Goal: Information Seeking & Learning: Find specific fact

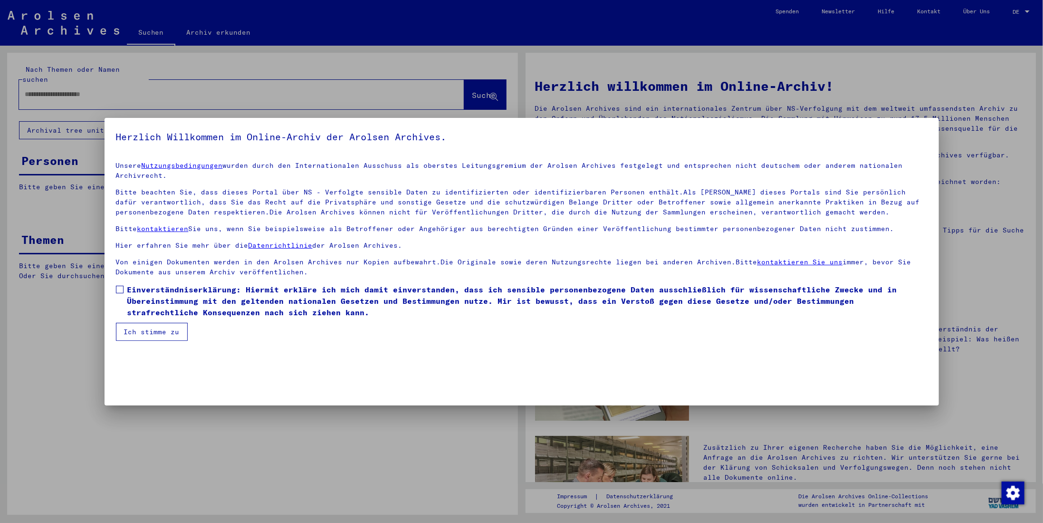
click at [124, 292] on label "Einverständniserklärung: Hiermit erkläre ich mich damit einverstanden, dass ich…" at bounding box center [522, 301] width 812 height 34
click at [145, 332] on button "Ich stimme zu" at bounding box center [152, 332] width 72 height 18
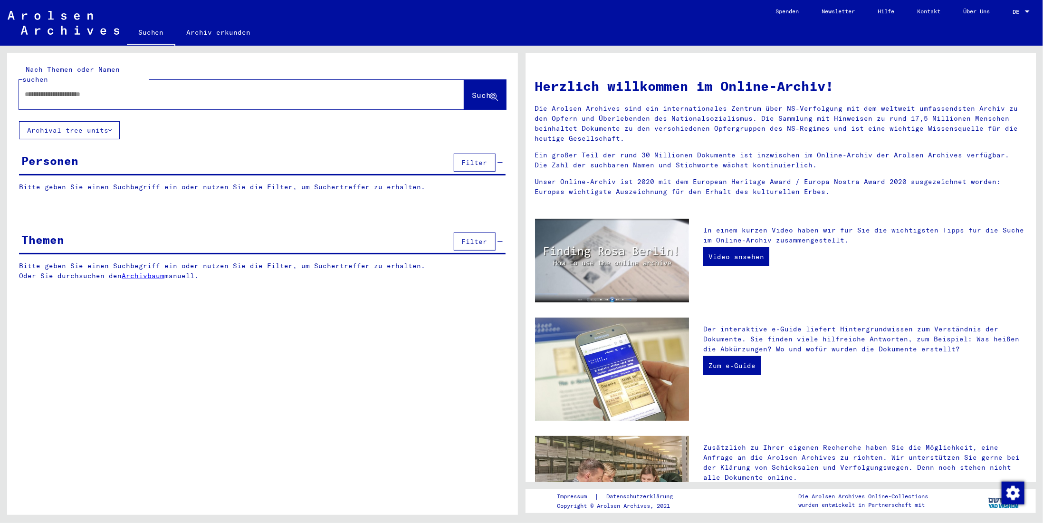
click at [215, 35] on link "Archiv erkunden" at bounding box center [218, 32] width 87 height 23
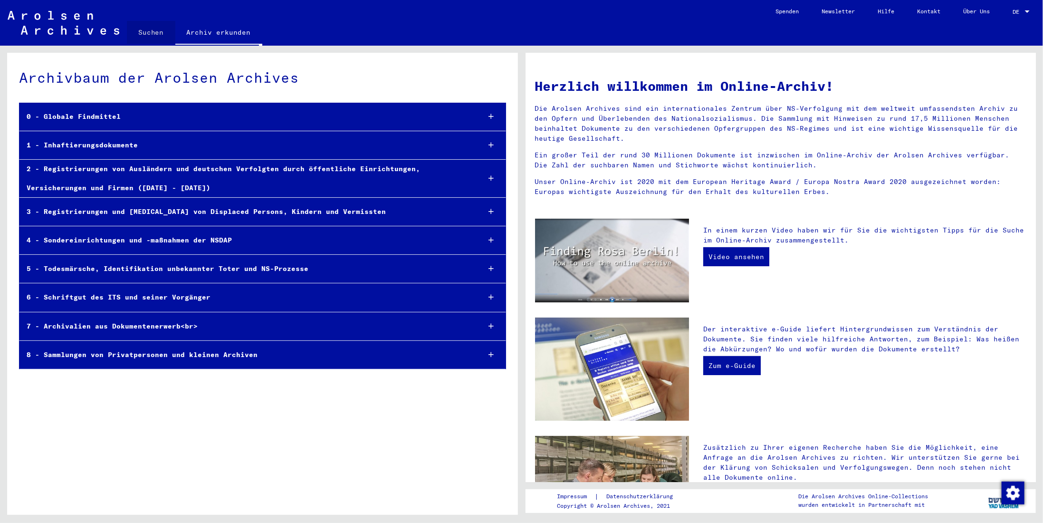
click at [161, 29] on link "Suchen" at bounding box center [151, 32] width 48 height 23
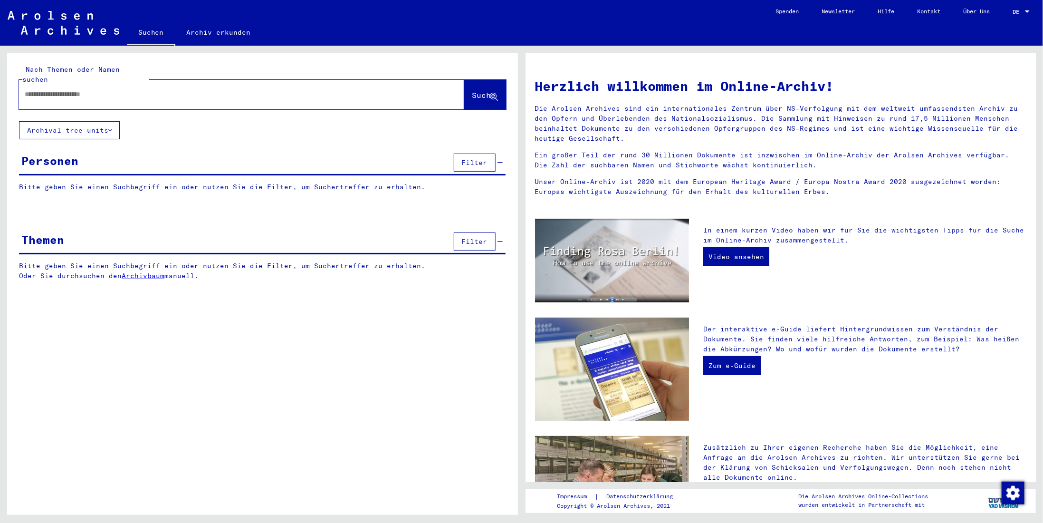
click at [130, 89] on input "text" at bounding box center [230, 94] width 411 height 10
click at [492, 80] on button "Suche" at bounding box center [485, 94] width 42 height 29
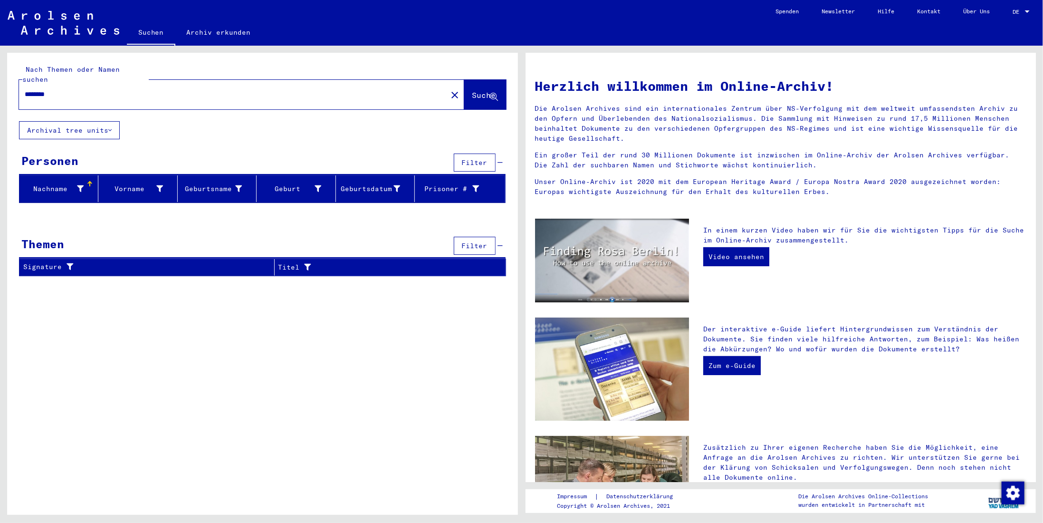
click at [122, 90] on div "********" at bounding box center [227, 94] width 417 height 21
click at [118, 89] on input "********" at bounding box center [230, 94] width 411 height 10
click at [106, 121] on button "Archival tree units" at bounding box center [69, 130] width 101 height 18
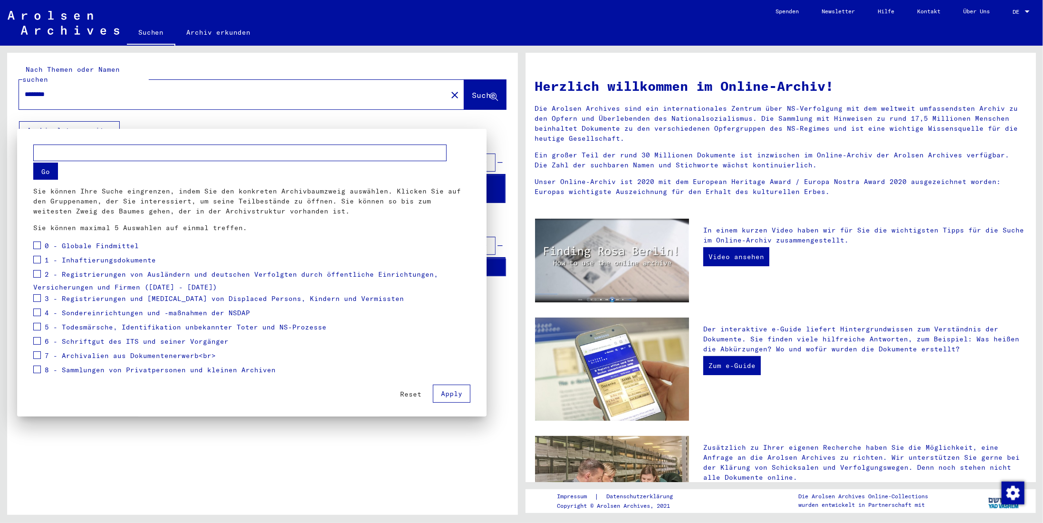
click at [429, 437] on div at bounding box center [521, 261] width 1043 height 523
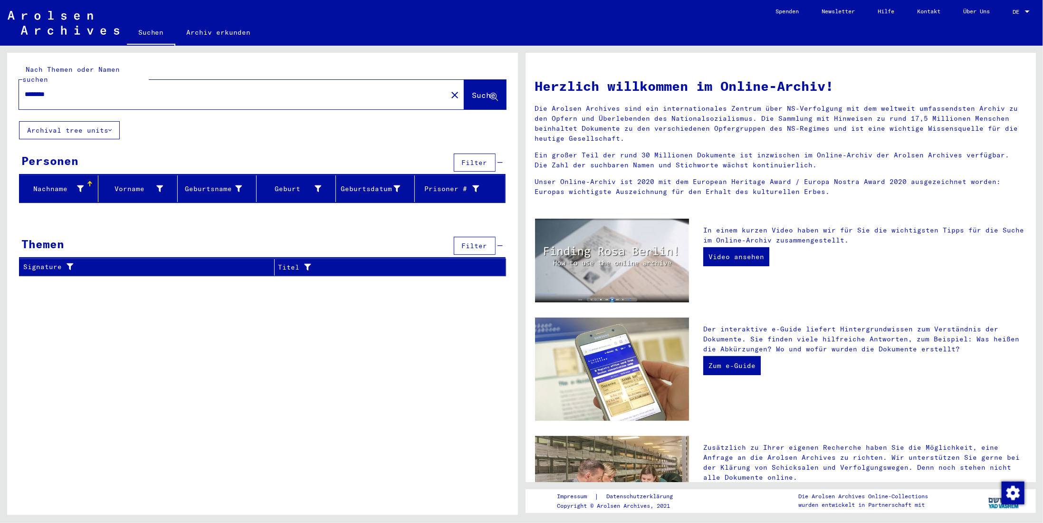
click at [105, 89] on input "********" at bounding box center [230, 94] width 411 height 10
drag, startPoint x: 85, startPoint y: 87, endPoint x: 0, endPoint y: 67, distance: 86.7
click at [0, 70] on div "Nach Themen oder Namen suchen ******** close Suche Archival tree units Personen…" at bounding box center [260, 280] width 521 height 469
type input "*****"
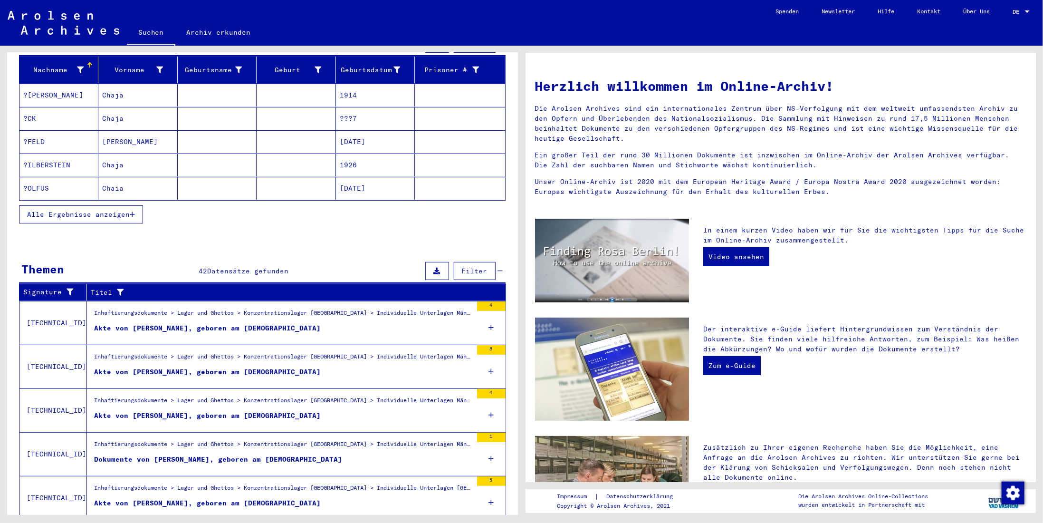
scroll to position [136, 0]
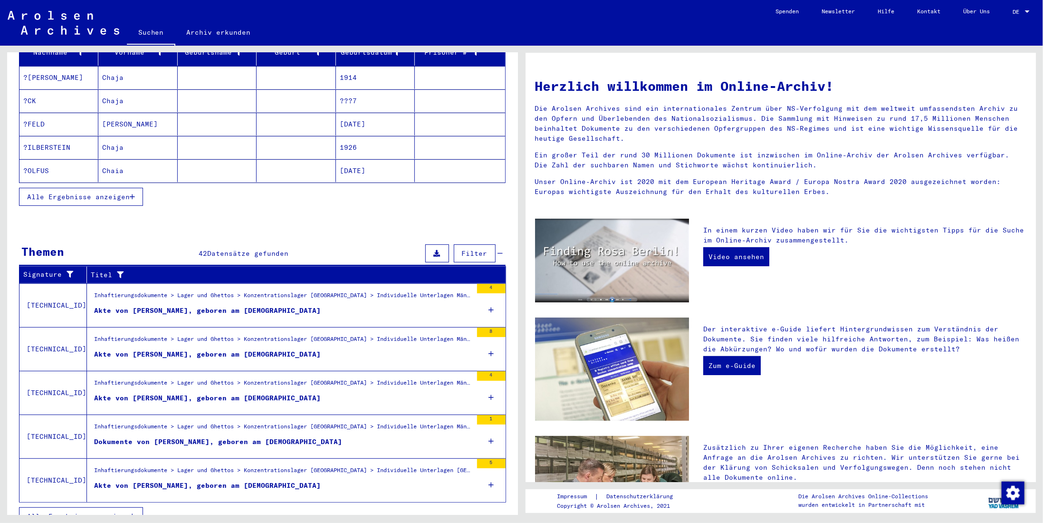
click at [160, 349] on div "Akte von [PERSON_NAME], geboren am [DEMOGRAPHIC_DATA]" at bounding box center [207, 354] width 227 height 10
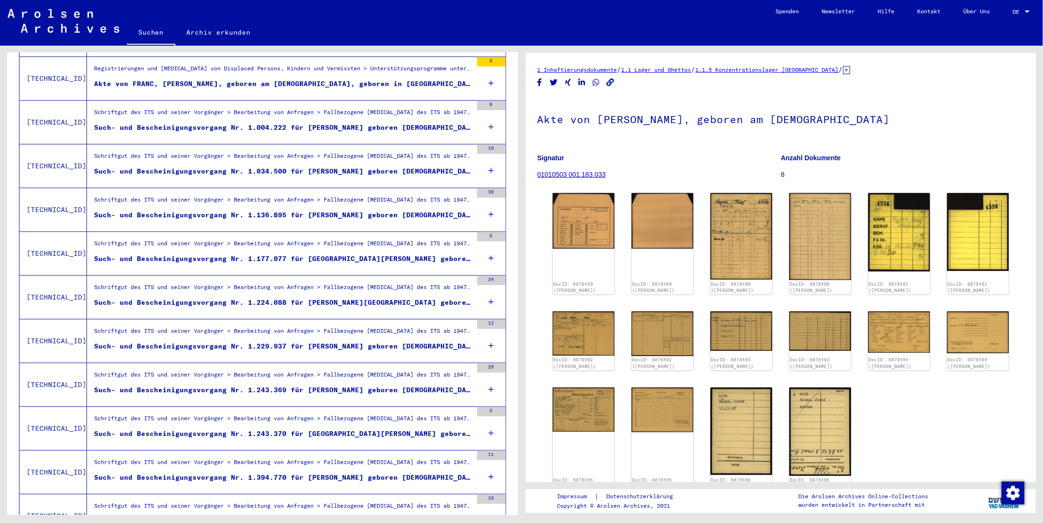
scroll to position [707, 0]
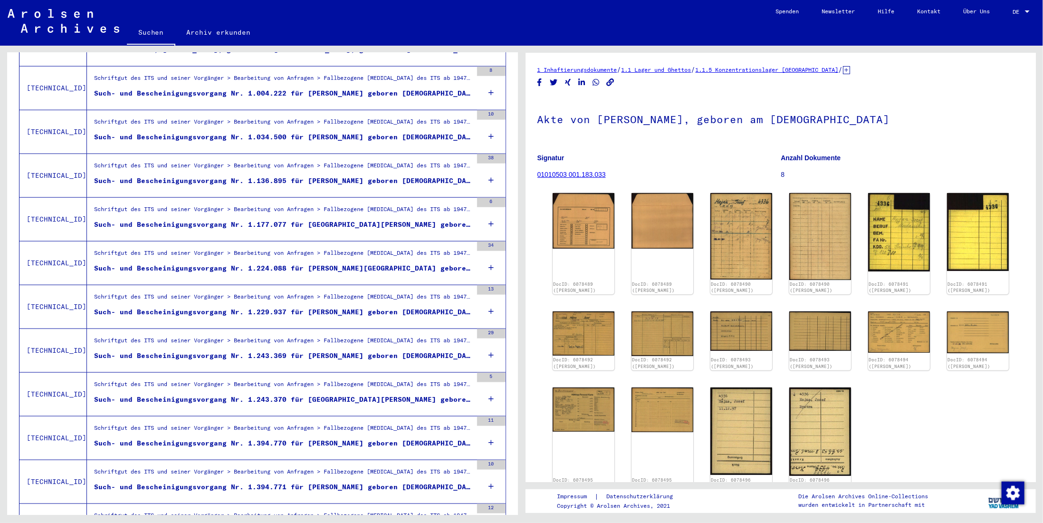
click at [306, 395] on div "Such- und Bescheinigungsvorgang Nr. 1.243.370 für [GEOGRAPHIC_DATA][PERSON_NAME…" at bounding box center [283, 400] width 378 height 10
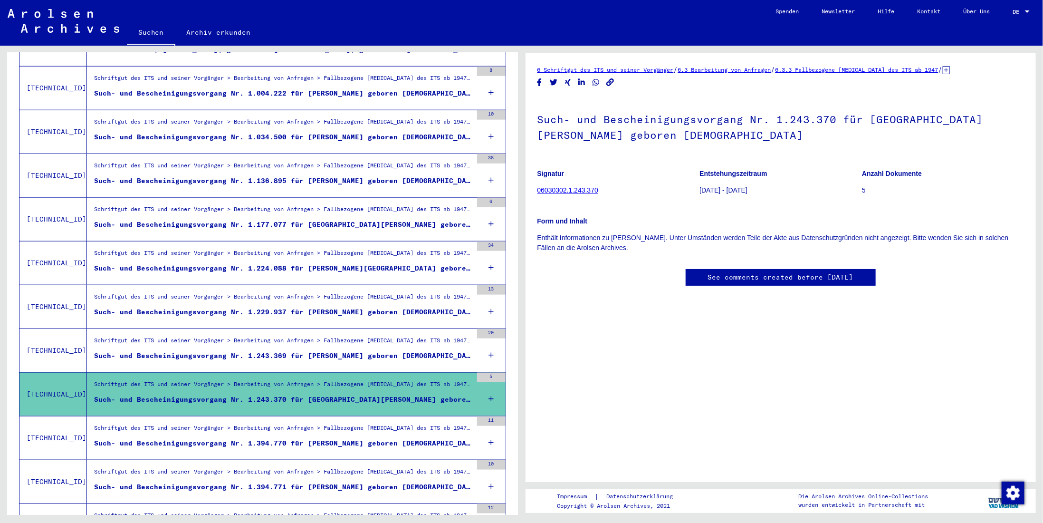
scroll to position [136, 0]
click at [489, 382] on icon at bounding box center [491, 398] width 5 height 33
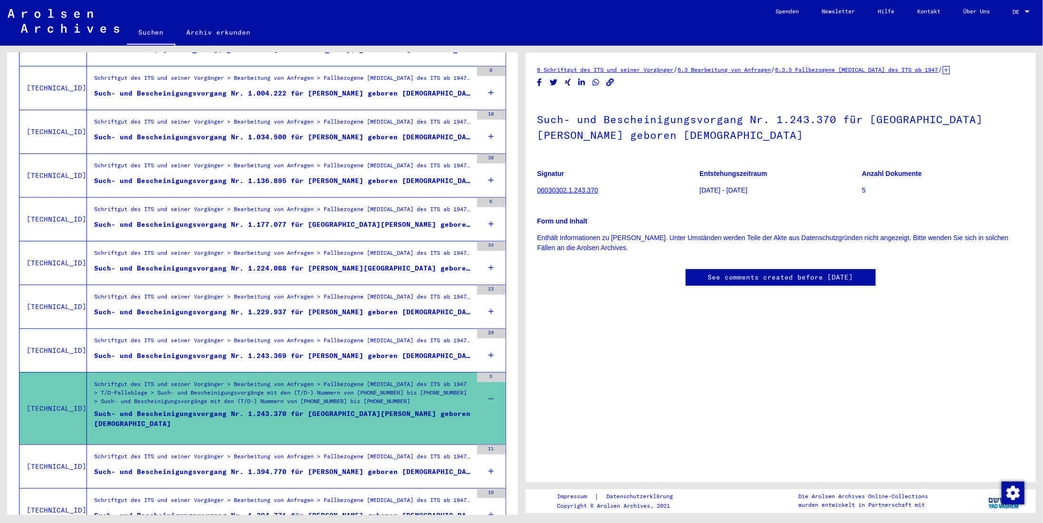
drag, startPoint x: 440, startPoint y: 397, endPoint x: 67, endPoint y: 358, distance: 374.7
click at [67, 372] on tr "[TECHNICAL_ID] Schriftgut des ITS und seiner Vorgänger > Bearbeitung von Anfrag…" at bounding box center [262, 408] width 486 height 72
click at [398, 416] on div "Such- und Bescheinigungsvorgang Nr. 1.243.370 für [GEOGRAPHIC_DATA][PERSON_NAME…" at bounding box center [283, 423] width 378 height 29
click at [729, 272] on link "See comments created before [DATE]" at bounding box center [780, 277] width 145 height 10
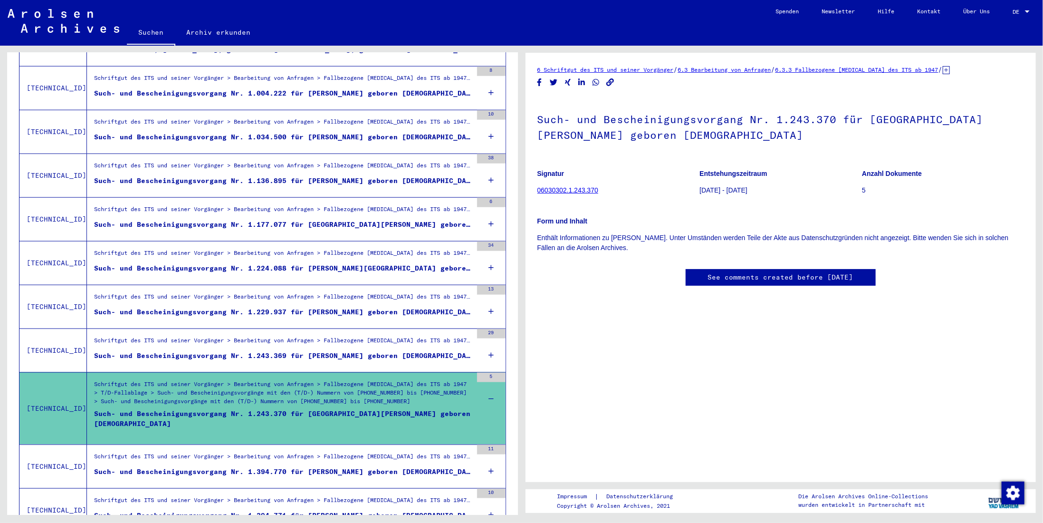
drag, startPoint x: 636, startPoint y: 158, endPoint x: 535, endPoint y: 127, distance: 105.4
click at [535, 127] on yv-its-full-details "6 Schriftgut des ITS und seiner Vorgänger / 6.3 Bearbeitung von Anfragen / 6.3.…" at bounding box center [781, 185] width 511 height 241
click at [588, 186] on link "06030302.1.243.370" at bounding box center [568, 190] width 61 height 8
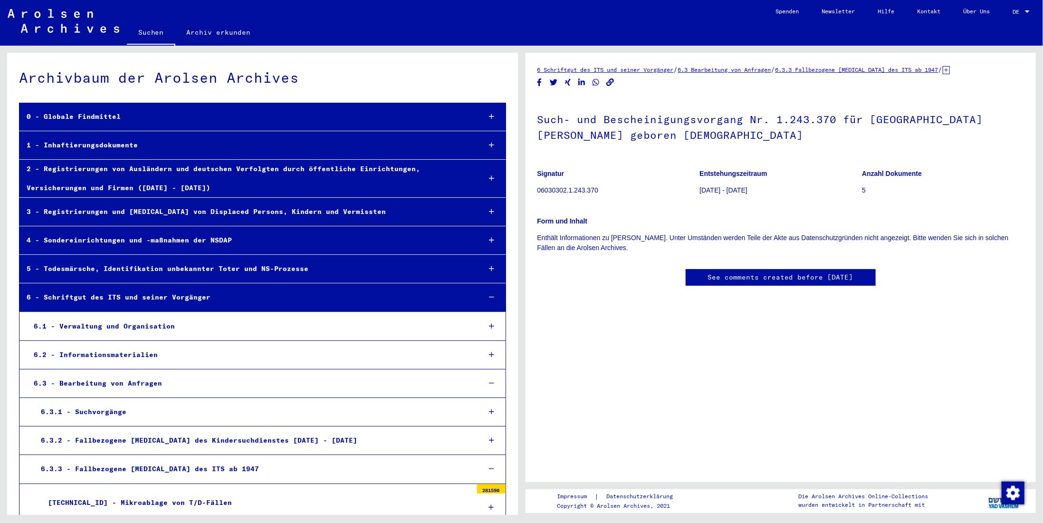
scroll to position [35690, 0]
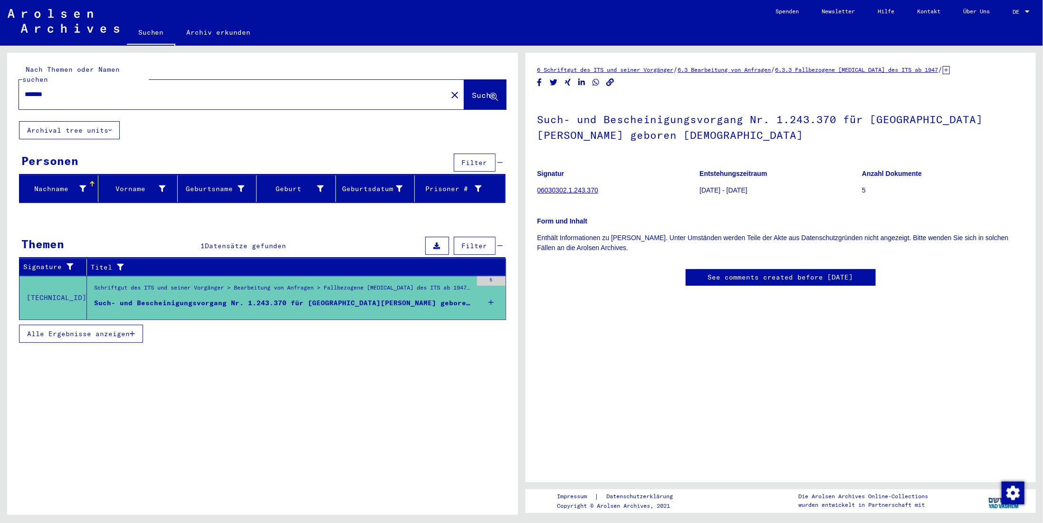
scroll to position [136, 0]
click at [414, 298] on figure "Such- und Bescheinigungsvorgang Nr. 1.243.370 für [GEOGRAPHIC_DATA][PERSON_NAME…" at bounding box center [283, 305] width 378 height 14
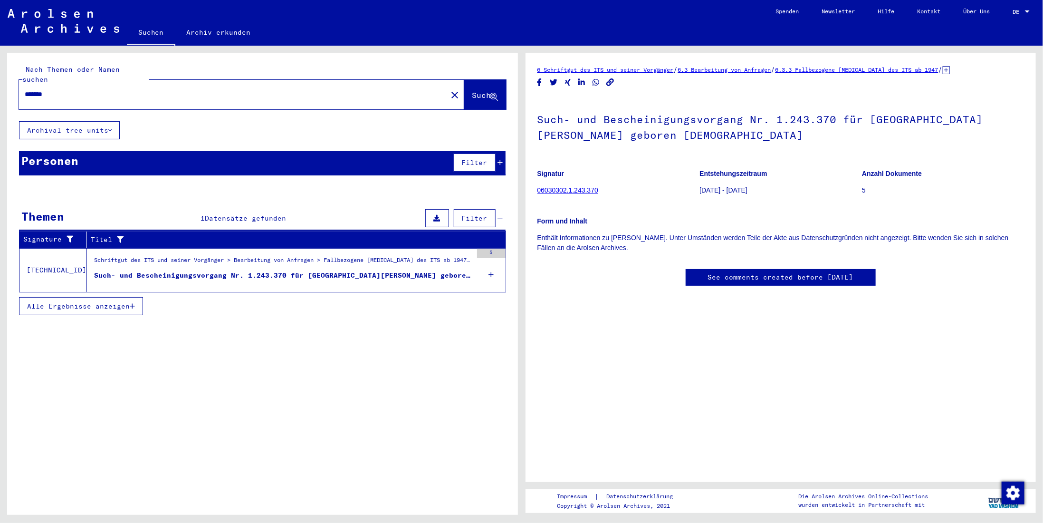
drag, startPoint x: 77, startPoint y: 78, endPoint x: 45, endPoint y: 72, distance: 32.5
click at [45, 72] on div "Nach Themen oder Namen suchen ******* close Suche" at bounding box center [262, 87] width 487 height 45
drag, startPoint x: 81, startPoint y: 87, endPoint x: 29, endPoint y: 61, distance: 57.6
click at [26, 61] on div "Nach Themen oder Namen suchen ******* close Suche" at bounding box center [262, 87] width 511 height 68
type input "*****"
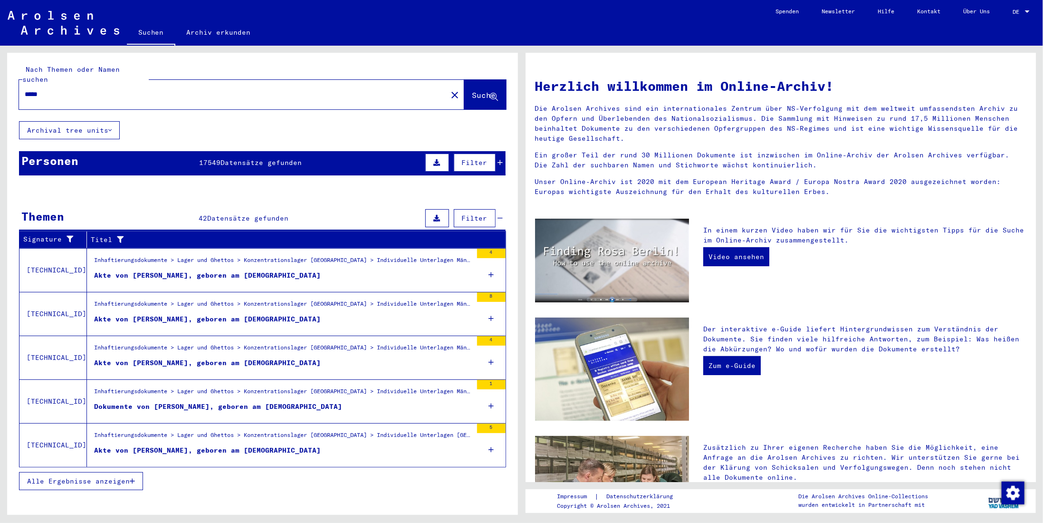
click at [82, 477] on div "Alle Ergebnisse anzeigen" at bounding box center [262, 481] width 487 height 28
click at [84, 477] on span "Alle Ergebnisse anzeigen" at bounding box center [78, 481] width 103 height 9
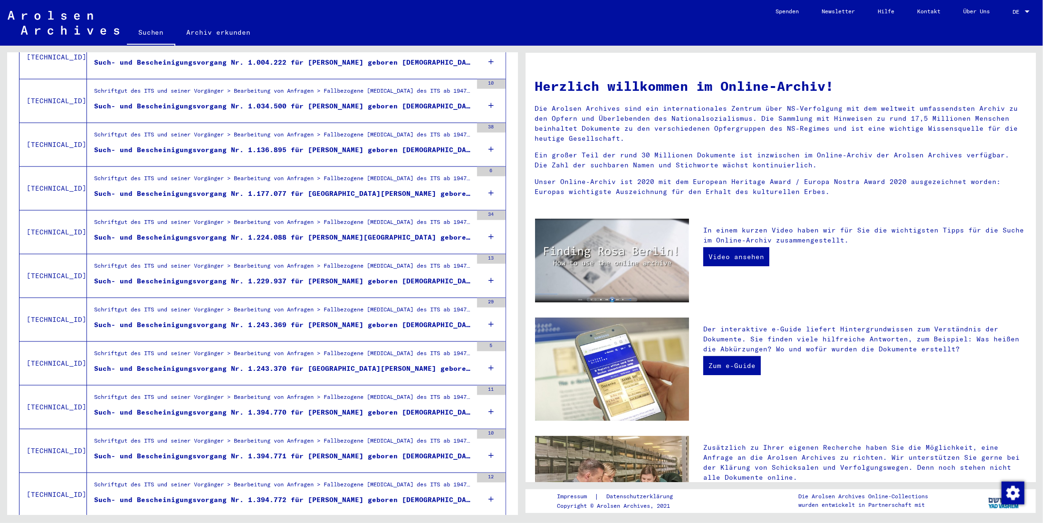
scroll to position [761, 0]
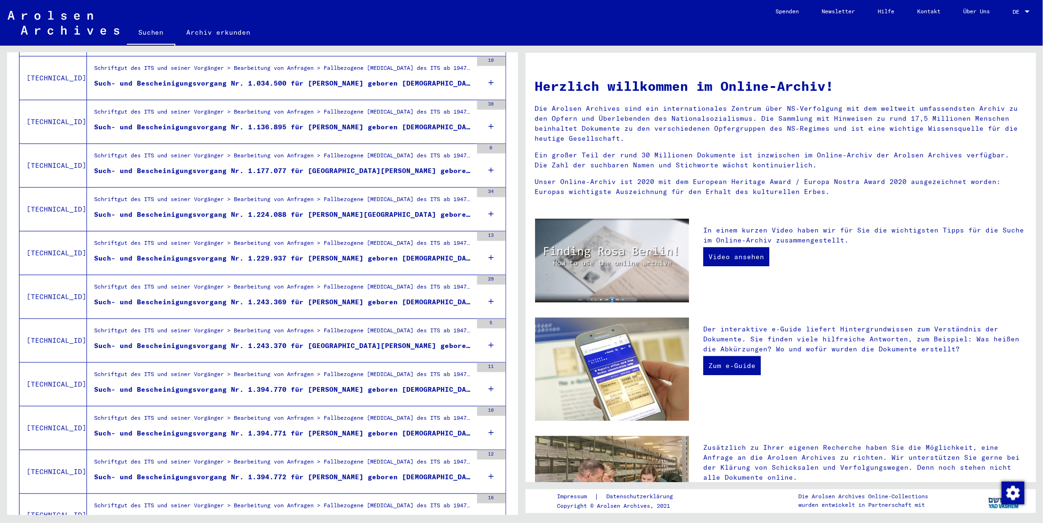
click at [267, 326] on div "Schriftgut des ITS und seiner Vorgänger > Bearbeitung von Anfragen > Fallbezoge…" at bounding box center [283, 332] width 378 height 13
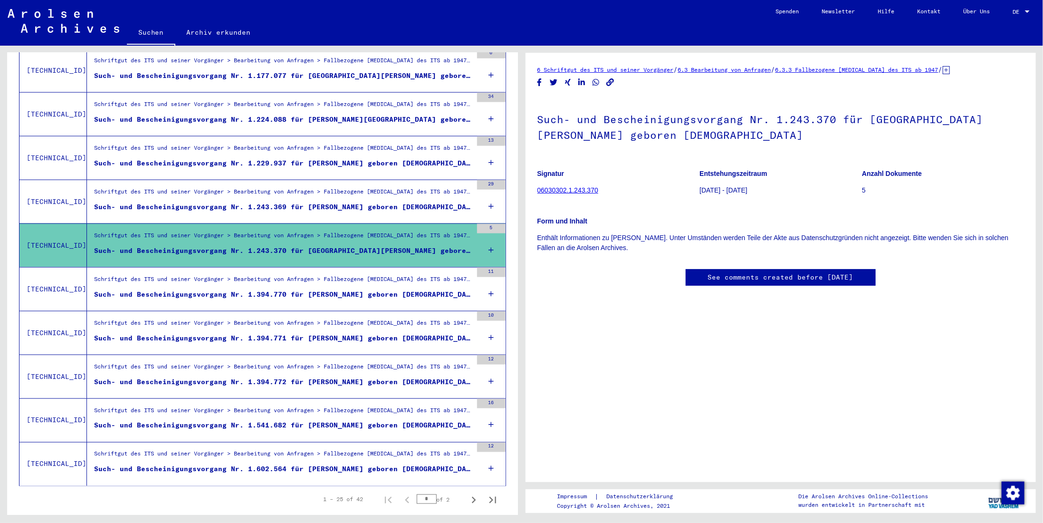
scroll to position [864, 0]
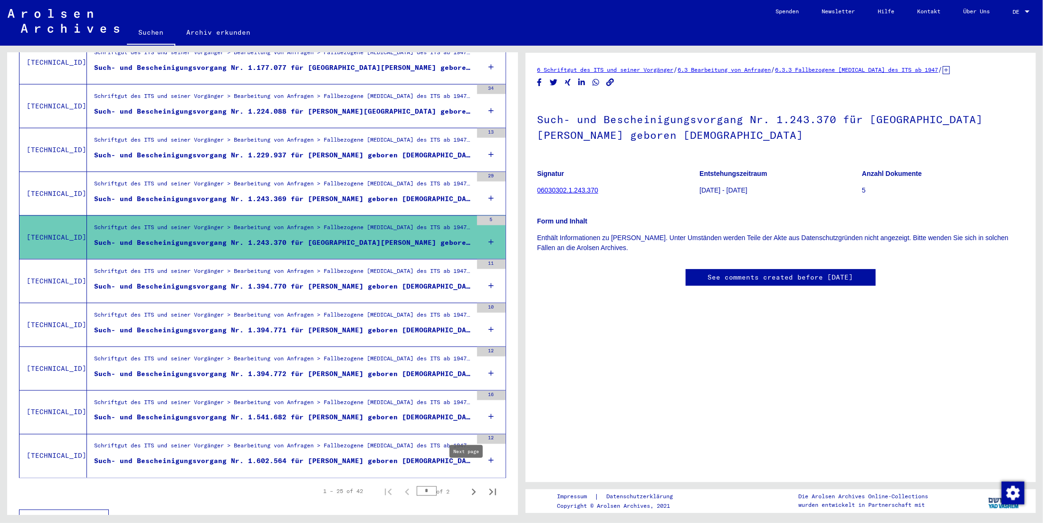
click at [467, 485] on icon "Next page" at bounding box center [473, 491] width 13 height 13
type input "*"
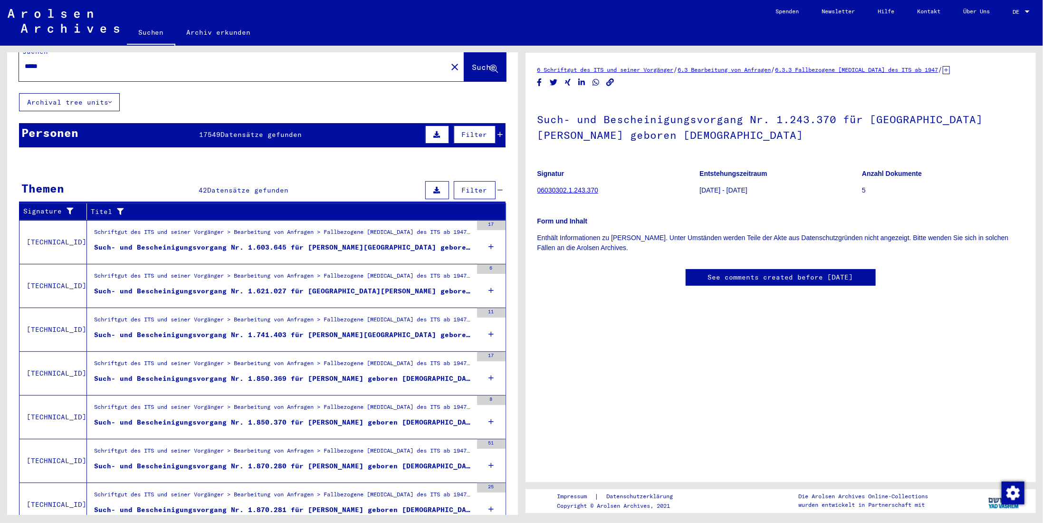
scroll to position [0, 0]
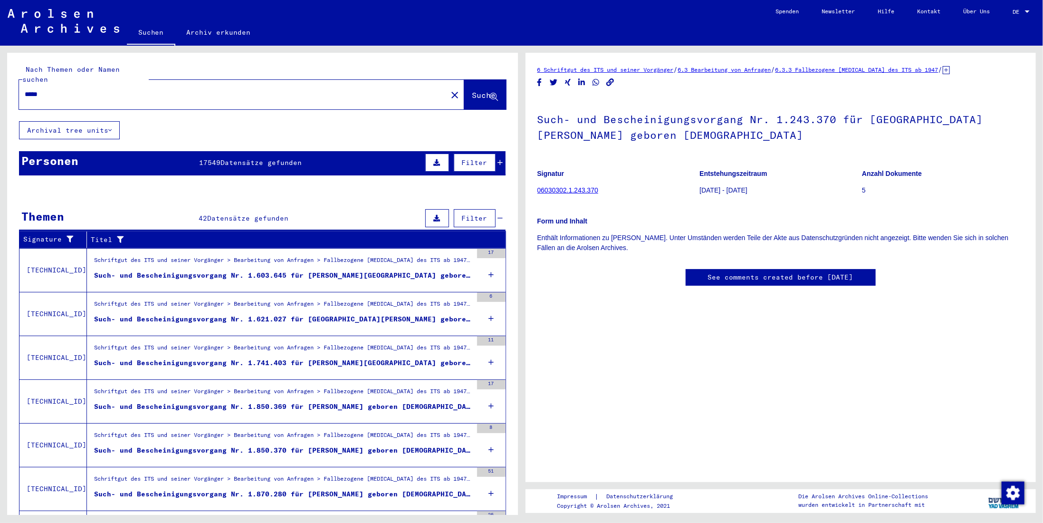
click at [159, 94] on div "*****" at bounding box center [230, 94] width 423 height 21
drag, startPoint x: 156, startPoint y: 88, endPoint x: 0, endPoint y: 85, distance: 155.9
click at [0, 86] on div "Nach Themen oder Namen suchen ***** close Suche Archival tree units Personen 17…" at bounding box center [260, 280] width 521 height 469
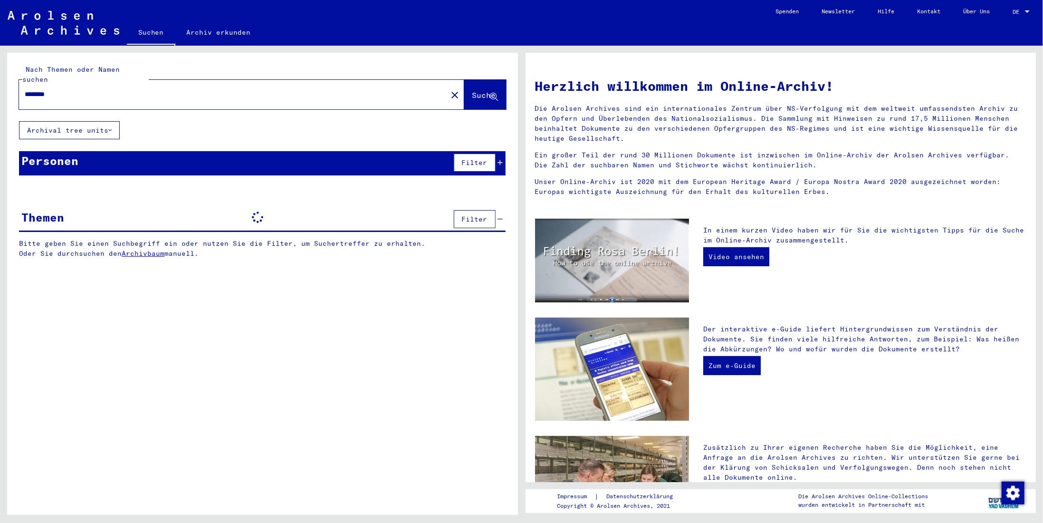
drag, startPoint x: 109, startPoint y: 83, endPoint x: 2, endPoint y: 88, distance: 107.1
click at [1, 88] on div "Nach Themen oder Namen suchen ******** close Suche Archival tree units Personen…" at bounding box center [260, 280] width 521 height 469
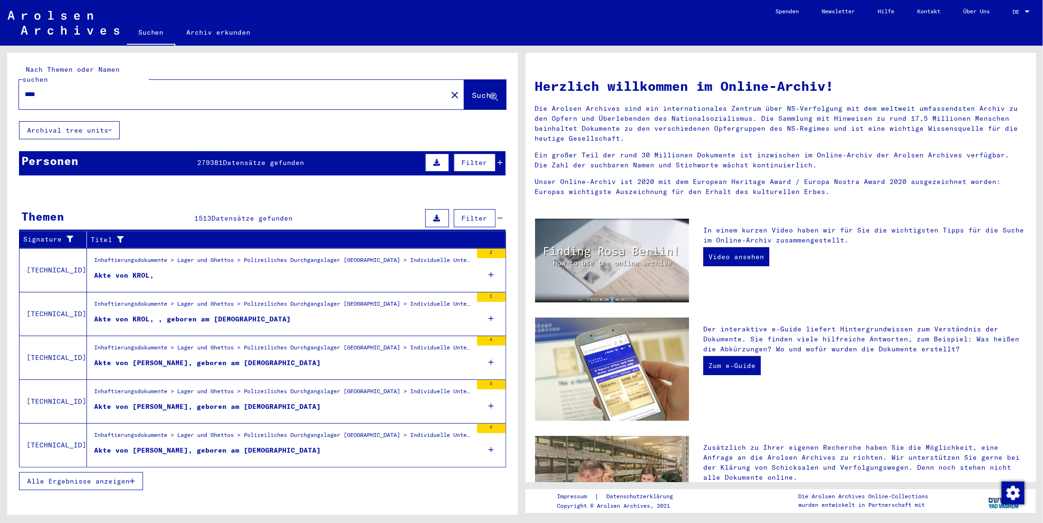
click at [289, 301] on figure "Inhaftierungsdokumente > Lager und Ghettos > Polizeiliches Durchgangslager [GEO…" at bounding box center [283, 306] width 378 height 14
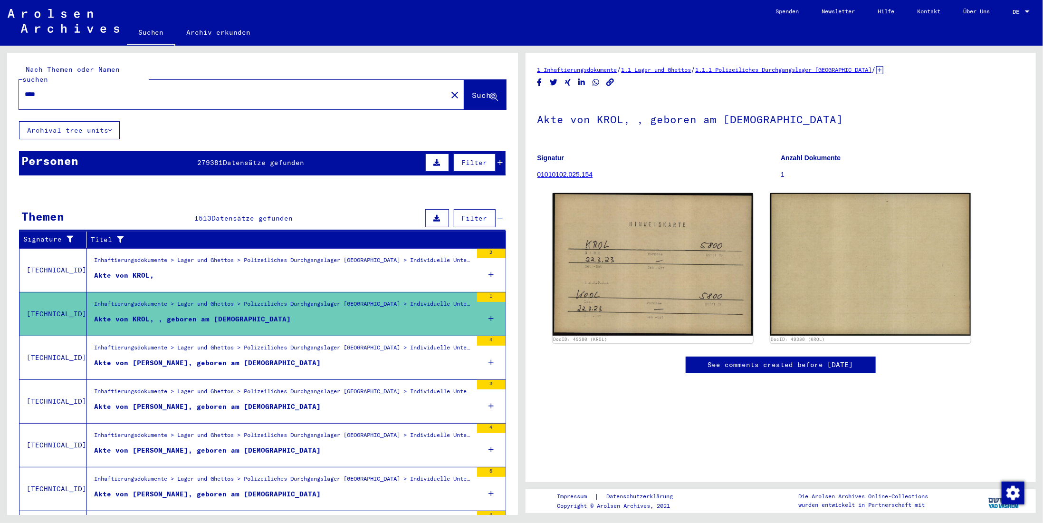
click at [364, 271] on figure "Akte von KROL," at bounding box center [283, 277] width 378 height 14
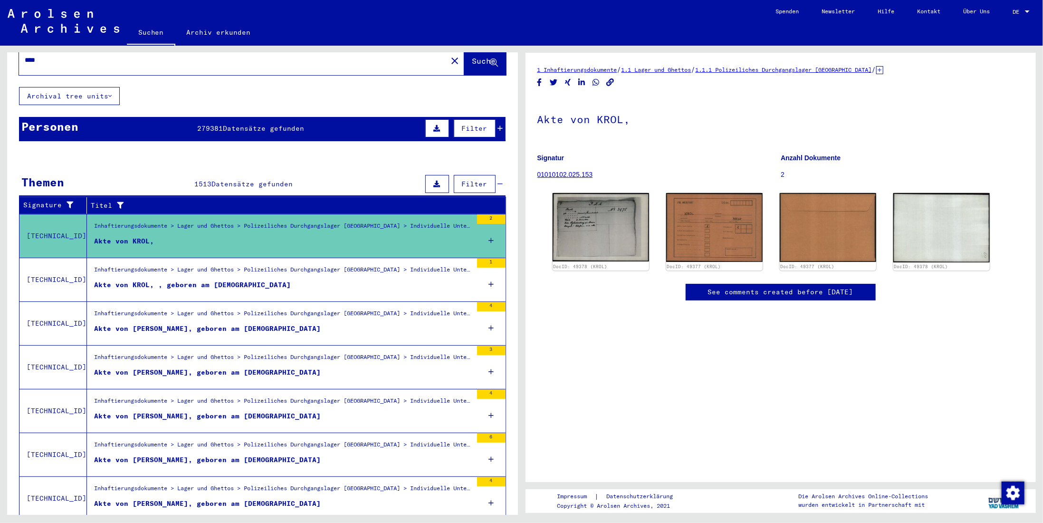
scroll to position [48, 0]
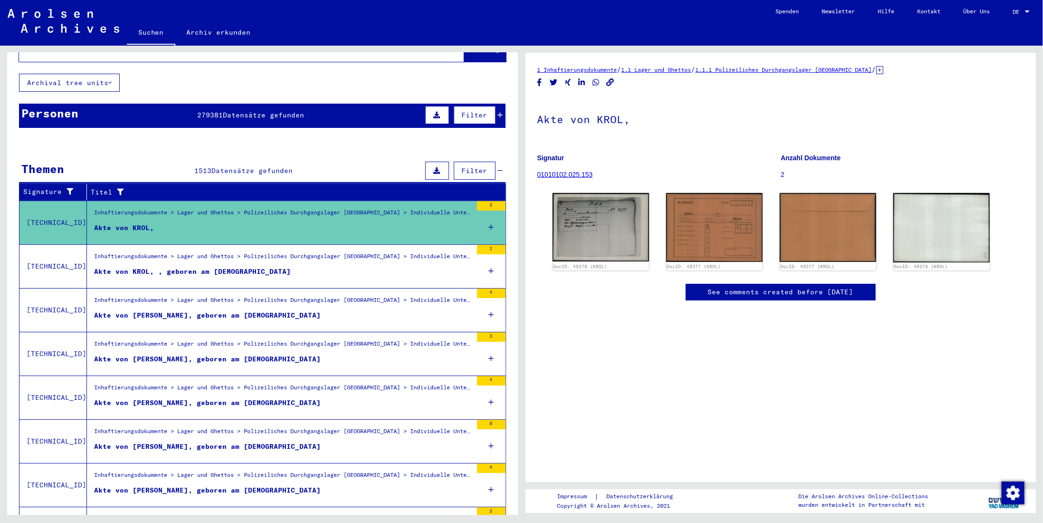
click at [311, 354] on figure "Akte von [PERSON_NAME], geboren am [DEMOGRAPHIC_DATA]" at bounding box center [283, 361] width 378 height 14
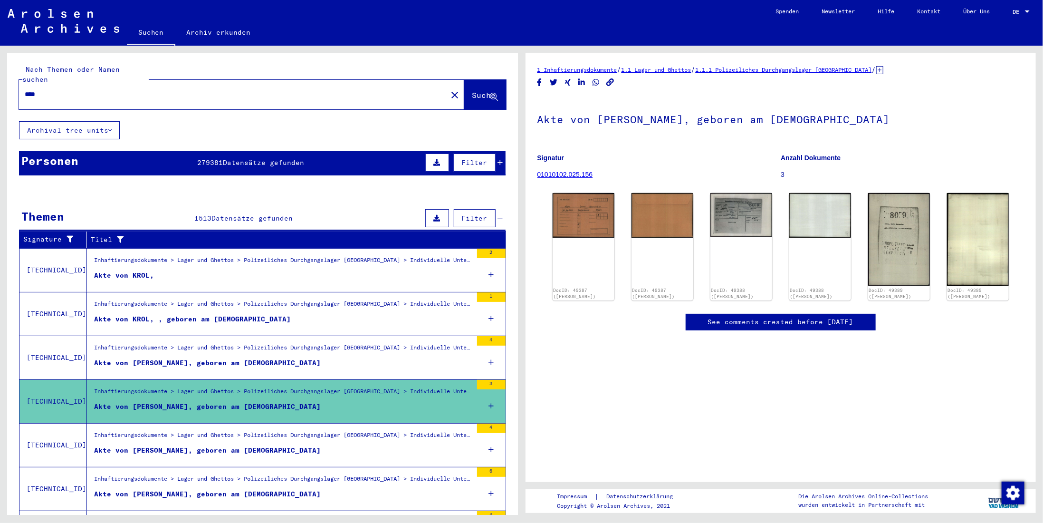
click at [0, 66] on div "Nach Themen oder Namen suchen **** close Suche Archival tree units Personen 279…" at bounding box center [260, 280] width 521 height 469
type input "********"
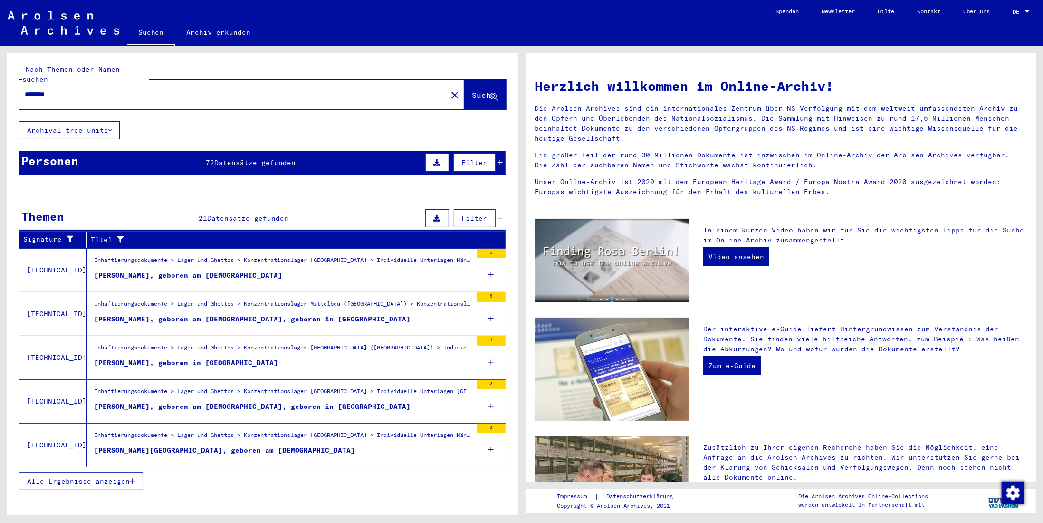
click at [351, 445] on figure "[PERSON_NAME][GEOGRAPHIC_DATA], geboren am [DEMOGRAPHIC_DATA]" at bounding box center [283, 452] width 378 height 14
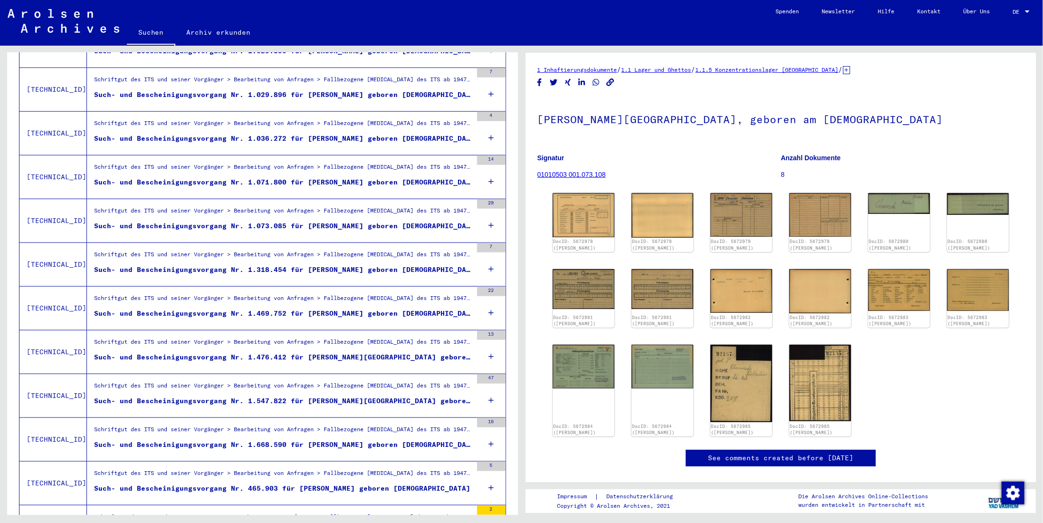
scroll to position [665, 0]
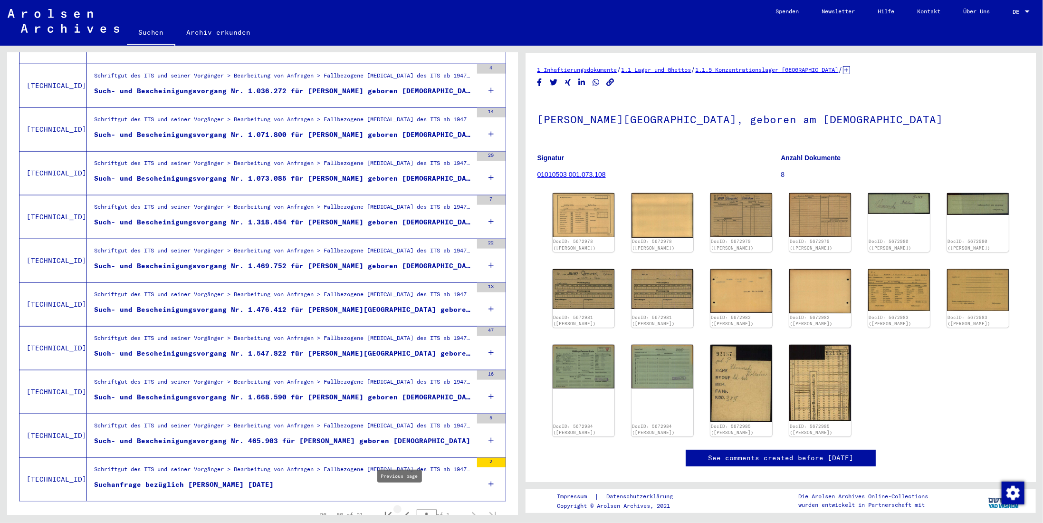
click at [405, 512] on icon "Previous page" at bounding box center [407, 515] width 4 height 7
type input "*"
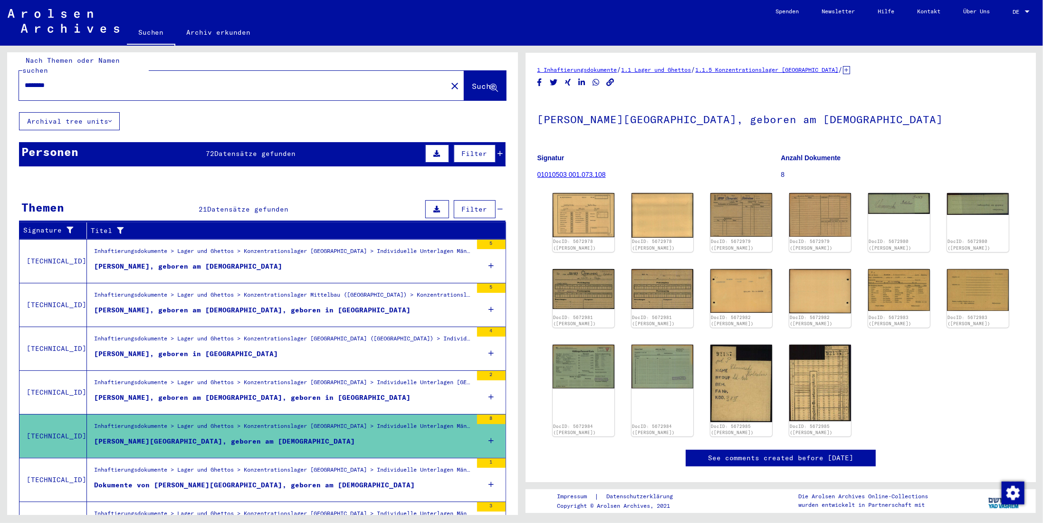
scroll to position [0, 0]
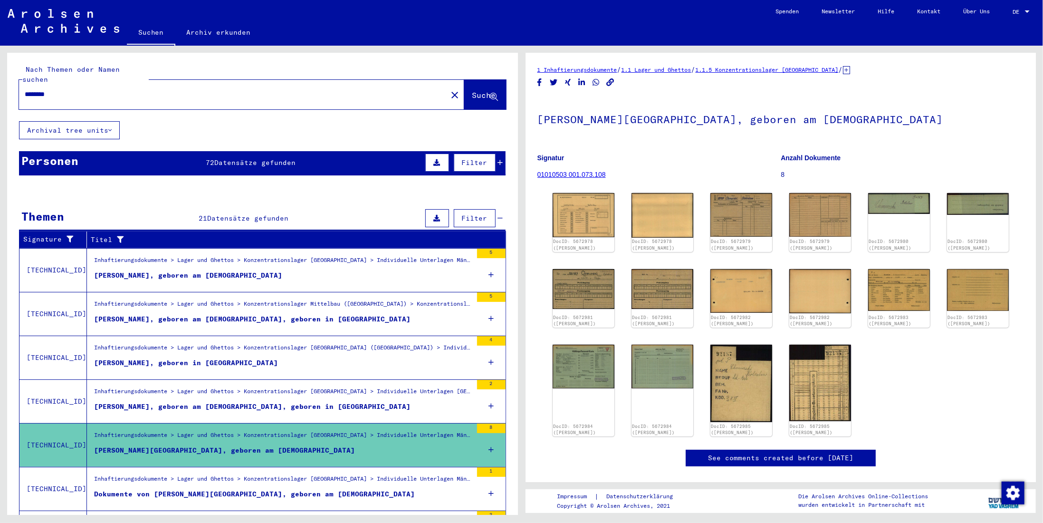
click at [241, 270] on div "[PERSON_NAME], geboren am [DEMOGRAPHIC_DATA]" at bounding box center [188, 275] width 188 height 10
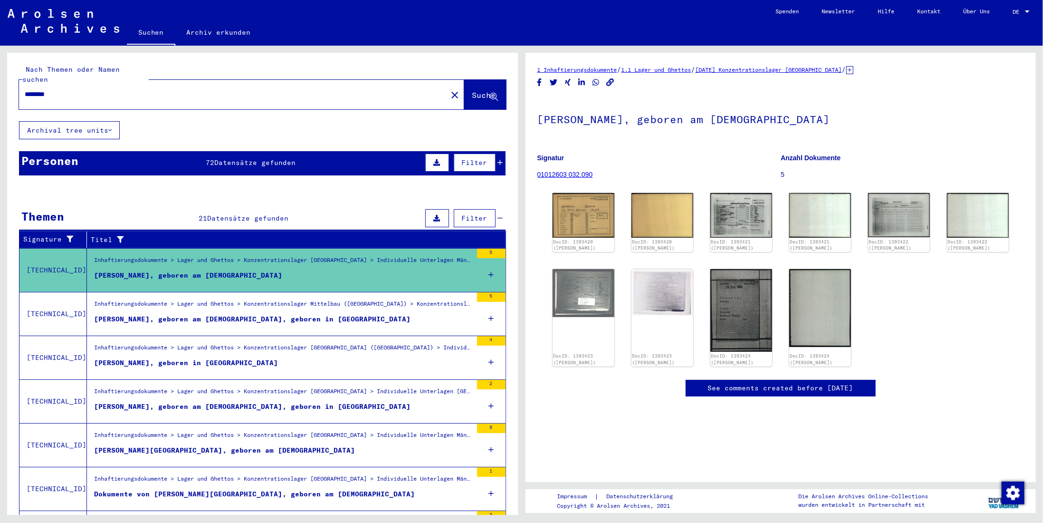
click at [371, 314] on div "[PERSON_NAME], geboren am [DEMOGRAPHIC_DATA], geboren in [GEOGRAPHIC_DATA]" at bounding box center [252, 319] width 317 height 10
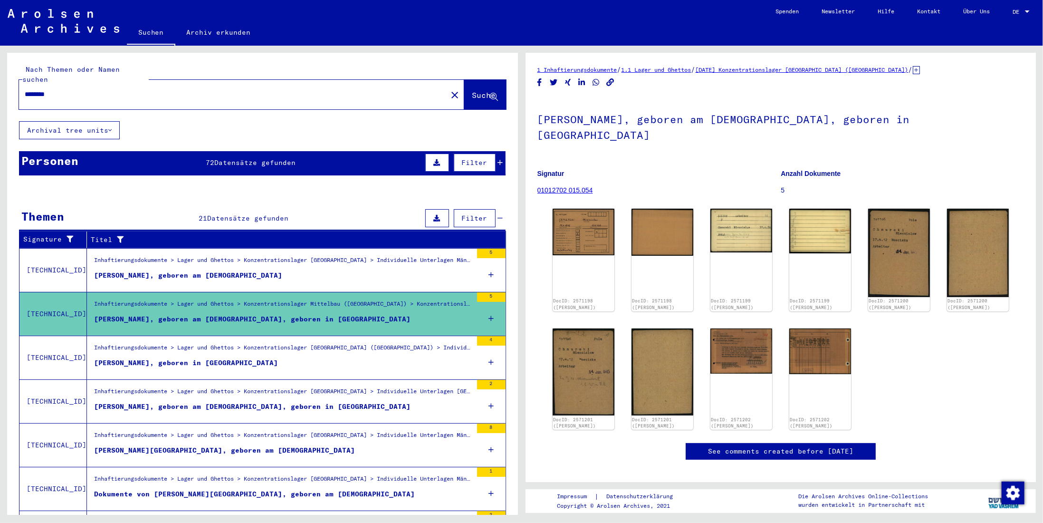
click at [391, 358] on figure "[PERSON_NAME], geboren in [GEOGRAPHIC_DATA]" at bounding box center [283, 365] width 378 height 14
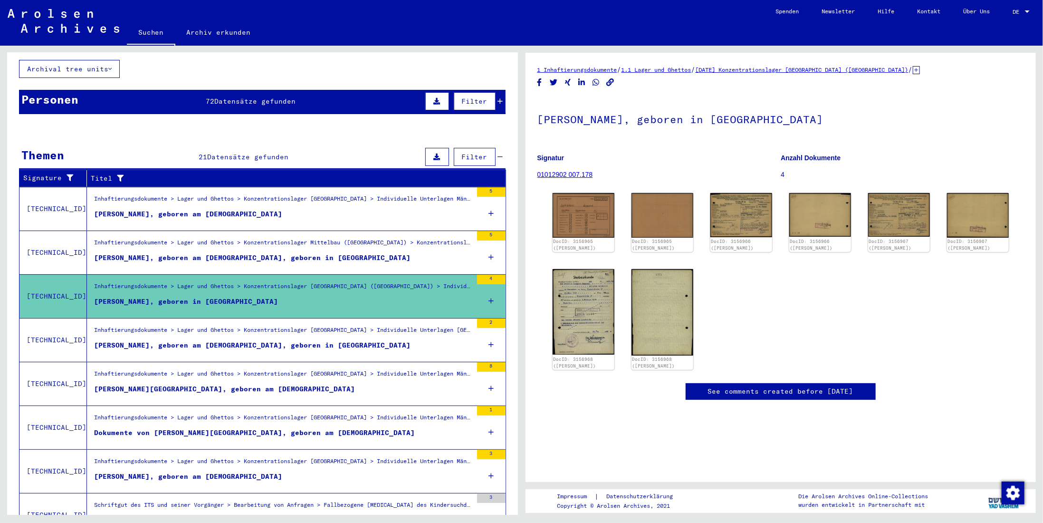
scroll to position [95, 0]
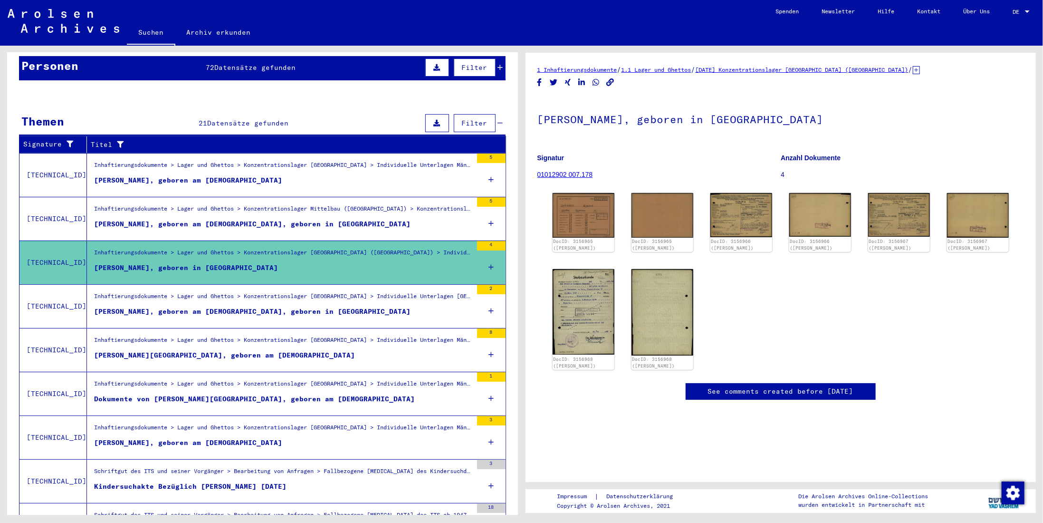
click at [339, 307] on div "[PERSON_NAME], geboren am [DEMOGRAPHIC_DATA], geboren in [GEOGRAPHIC_DATA]" at bounding box center [252, 312] width 317 height 10
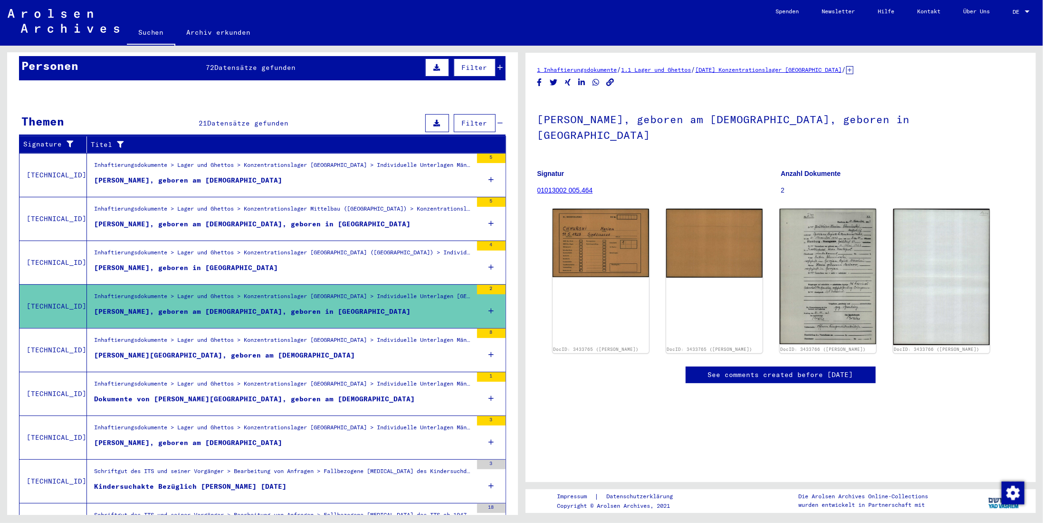
click at [355, 336] on div "Inhaftierungsdokumente > Lager und Ghettos > Konzentrationslager [GEOGRAPHIC_DA…" at bounding box center [283, 342] width 378 height 13
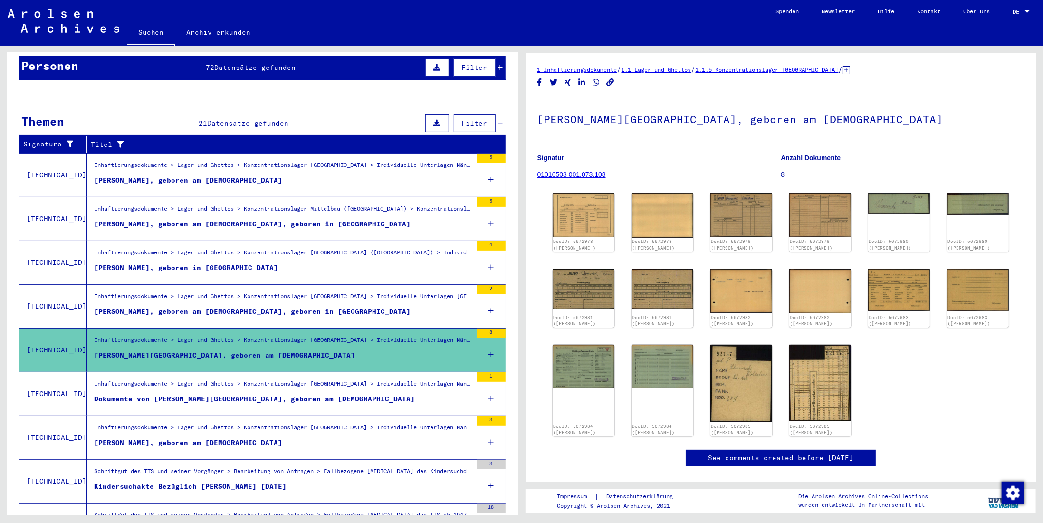
click at [365, 394] on figure "Dokumente von [PERSON_NAME][GEOGRAPHIC_DATA], geboren am [DEMOGRAPHIC_DATA]" at bounding box center [283, 401] width 378 height 14
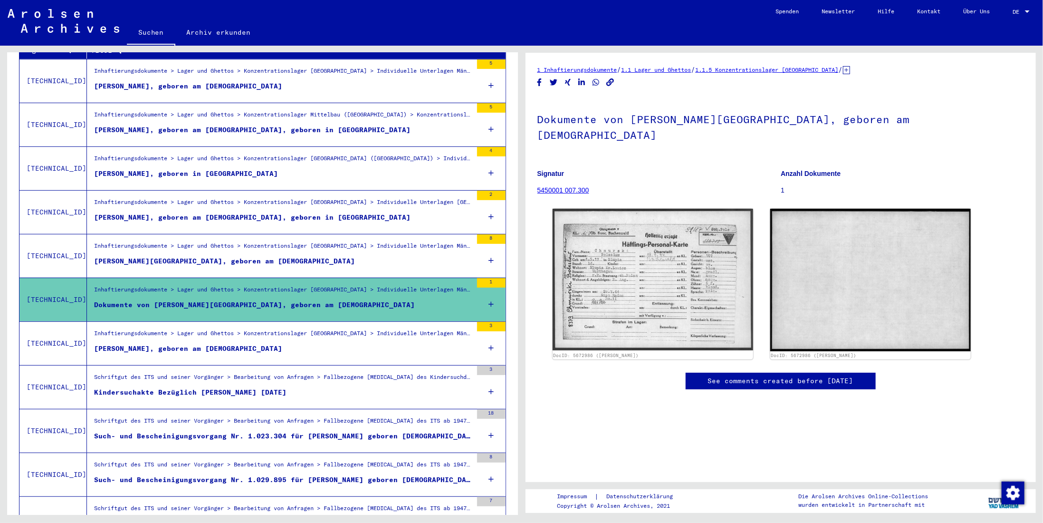
scroll to position [190, 0]
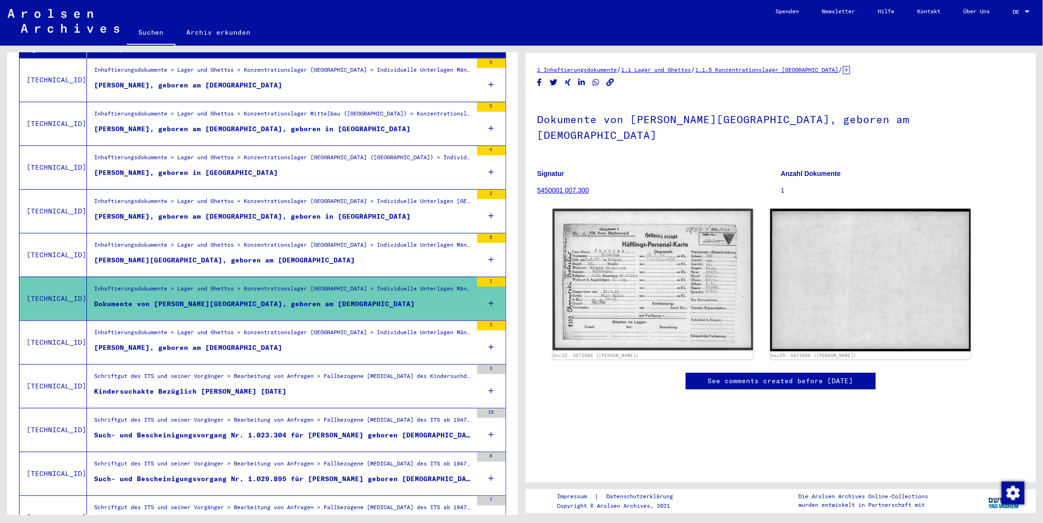
click at [340, 343] on figure "[PERSON_NAME], geboren am [DEMOGRAPHIC_DATA]" at bounding box center [283, 350] width 378 height 14
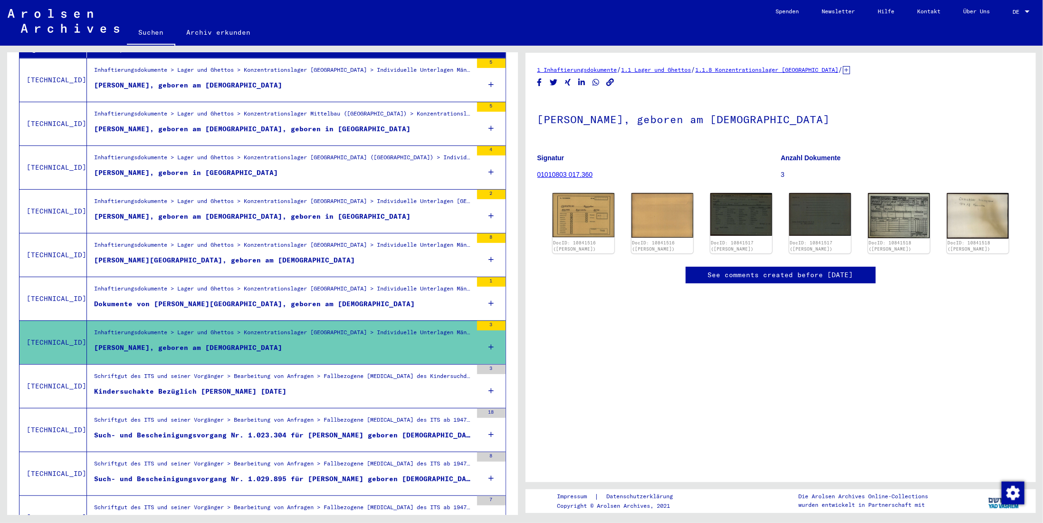
click at [354, 372] on div "Schriftgut des ITS und seiner Vorgänger > Bearbeitung von Anfragen > Fallbezoge…" at bounding box center [283, 378] width 378 height 13
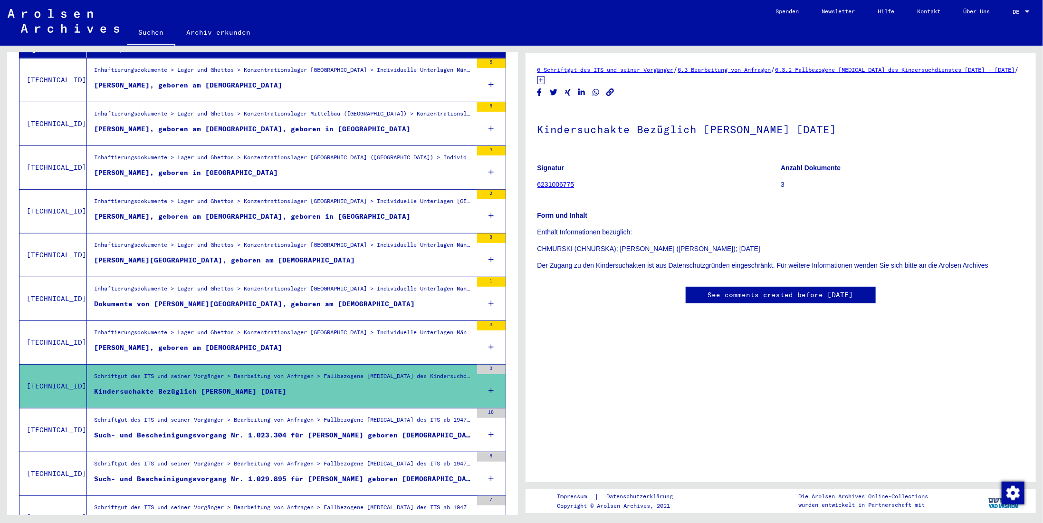
click at [368, 415] on div "Schriftgut des ITS und seiner Vorgänger > Bearbeitung von Anfragen > Fallbezoge…" at bounding box center [283, 421] width 378 height 13
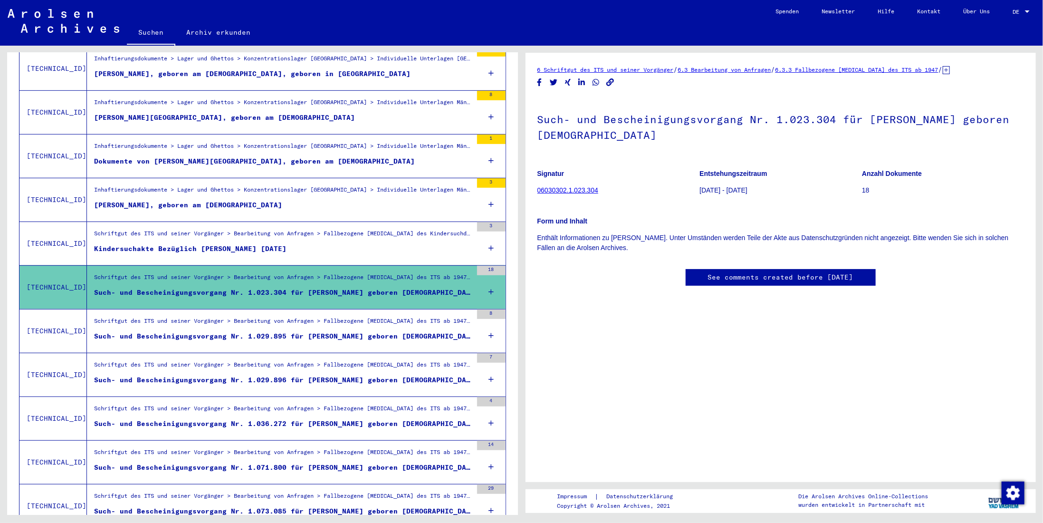
click at [366, 331] on div "Such- und Bescheinigungsvorgang Nr. 1.029.895 für [PERSON_NAME] geboren [DEMOGR…" at bounding box center [283, 336] width 378 height 10
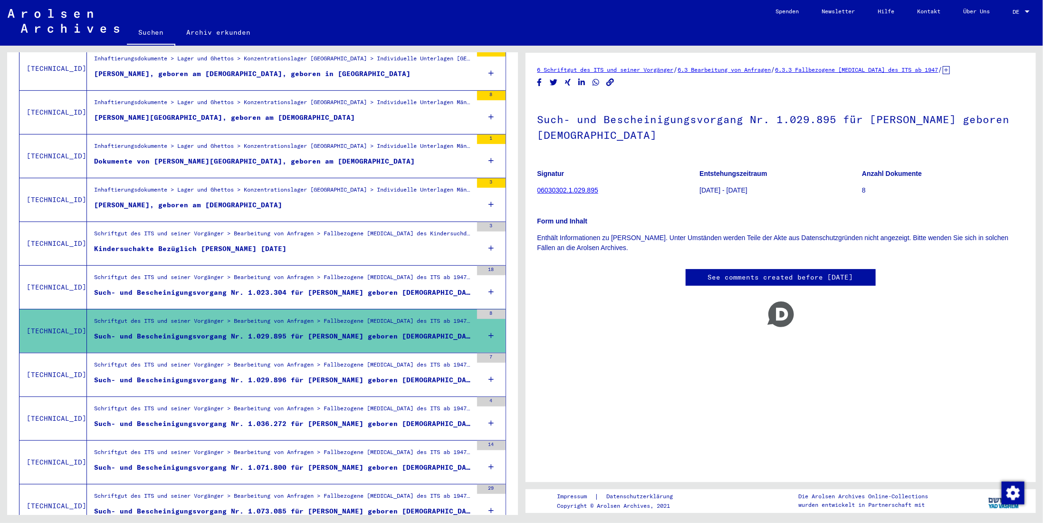
click at [375, 375] on div "Such- und Bescheinigungsvorgang Nr. 1.029.896 für [PERSON_NAME] geboren [DEMOGR…" at bounding box center [283, 380] width 378 height 10
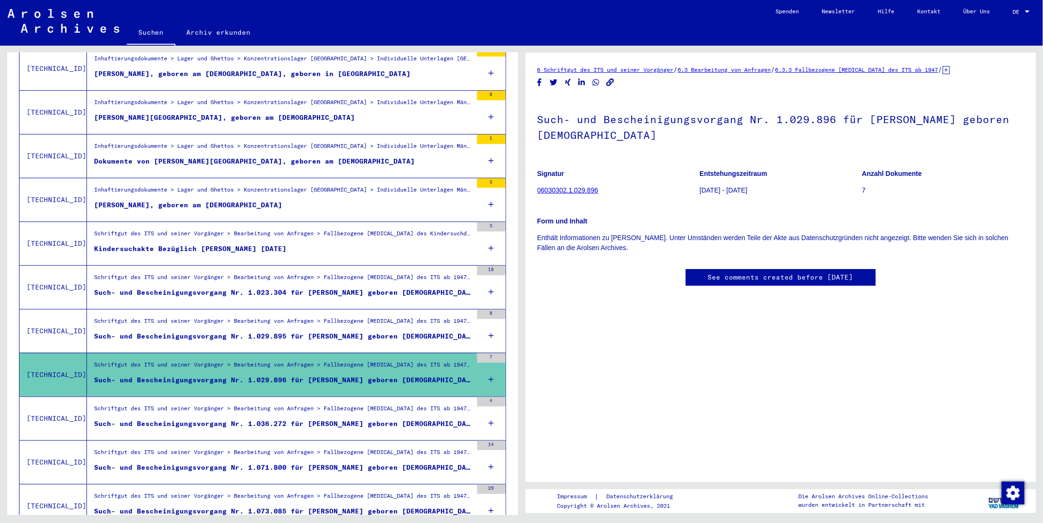
click at [379, 404] on div "Schriftgut des ITS und seiner Vorgänger > Bearbeitung von Anfragen > Fallbezoge…" at bounding box center [283, 410] width 378 height 13
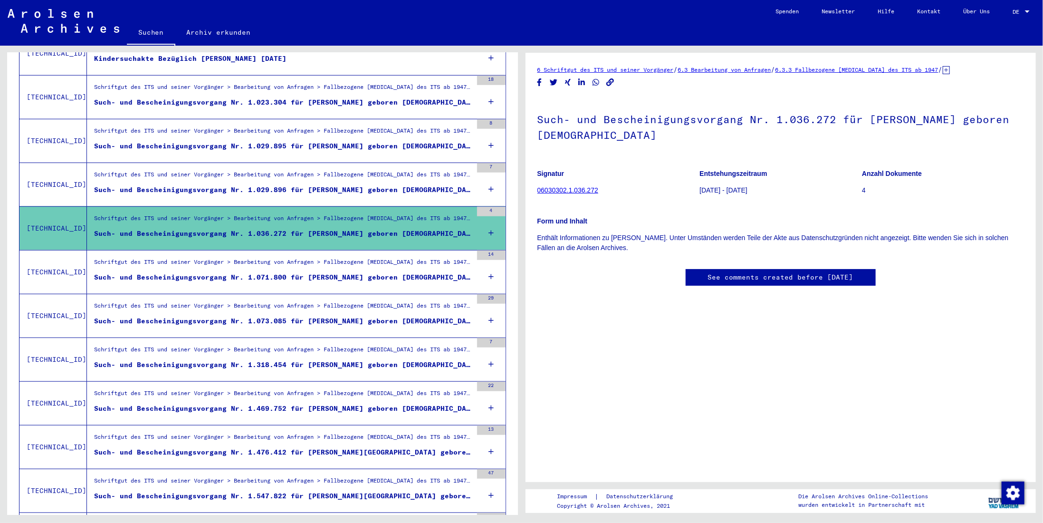
click at [366, 258] on div "Schriftgut des ITS und seiner Vorgänger > Bearbeitung von Anfragen > Fallbezoge…" at bounding box center [283, 264] width 378 height 13
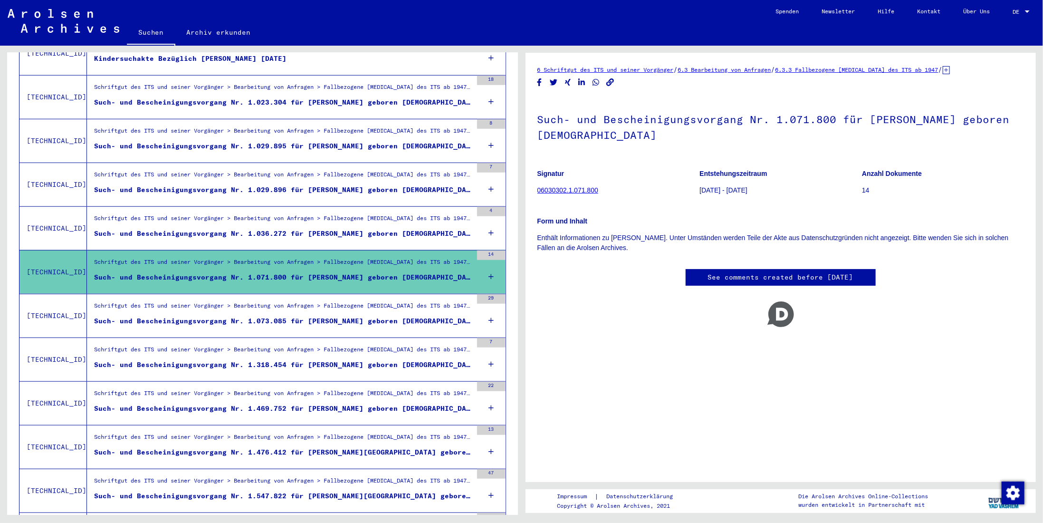
click at [371, 316] on div "Such- und Bescheinigungsvorgang Nr. 1.073.085 für [PERSON_NAME] geboren [DEMOGR…" at bounding box center [283, 321] width 378 height 10
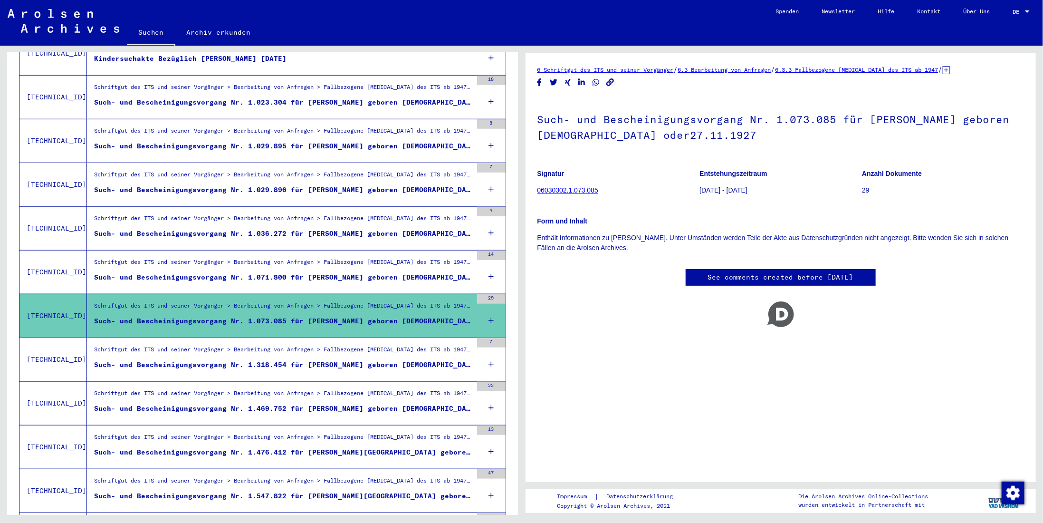
click at [376, 345] on div "Schriftgut des ITS und seiner Vorgänger > Bearbeitung von Anfragen > Fallbezoge…" at bounding box center [283, 351] width 378 height 13
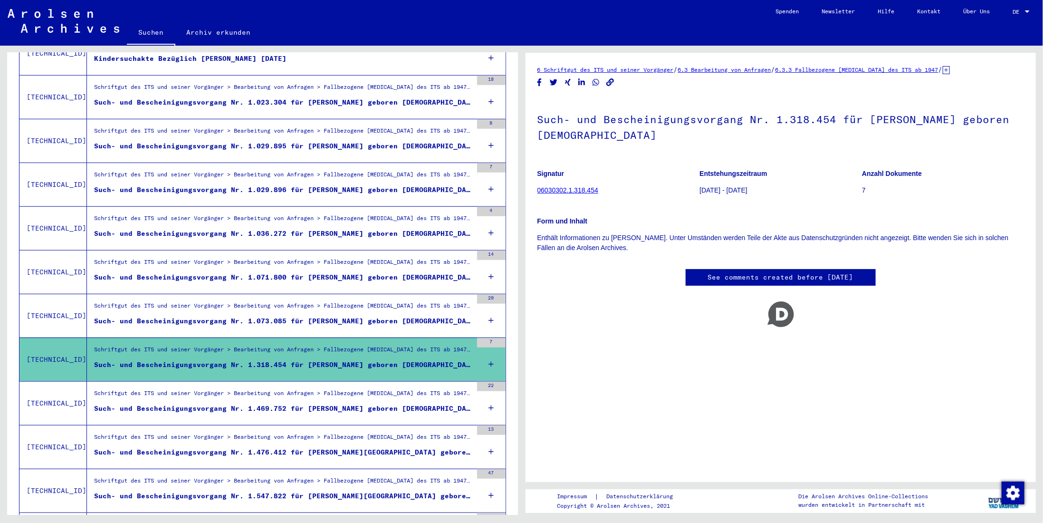
click at [376, 389] on div "Schriftgut des ITS und seiner Vorgänger > Bearbeitung von Anfragen > Fallbezoge…" at bounding box center [283, 395] width 378 height 13
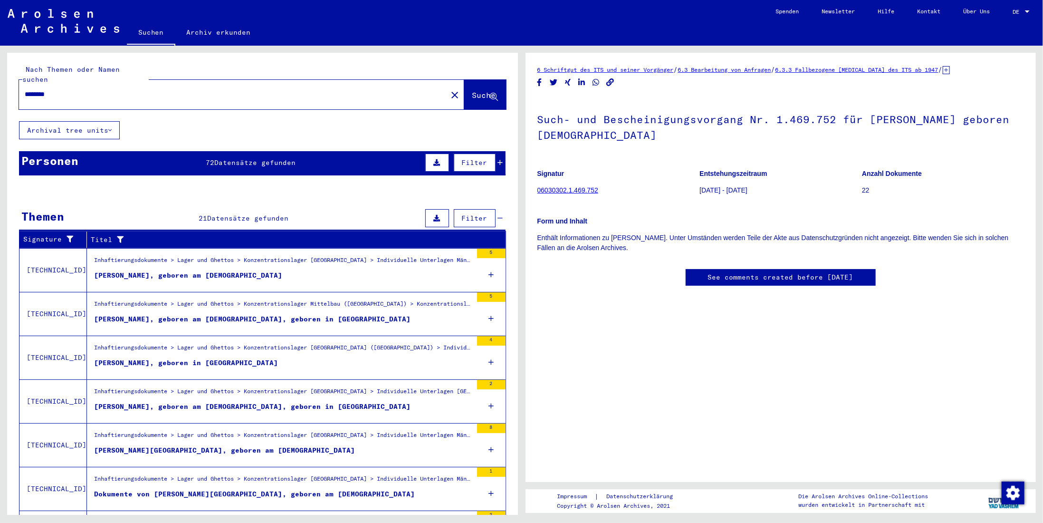
click at [141, 89] on input "********" at bounding box center [233, 94] width 417 height 10
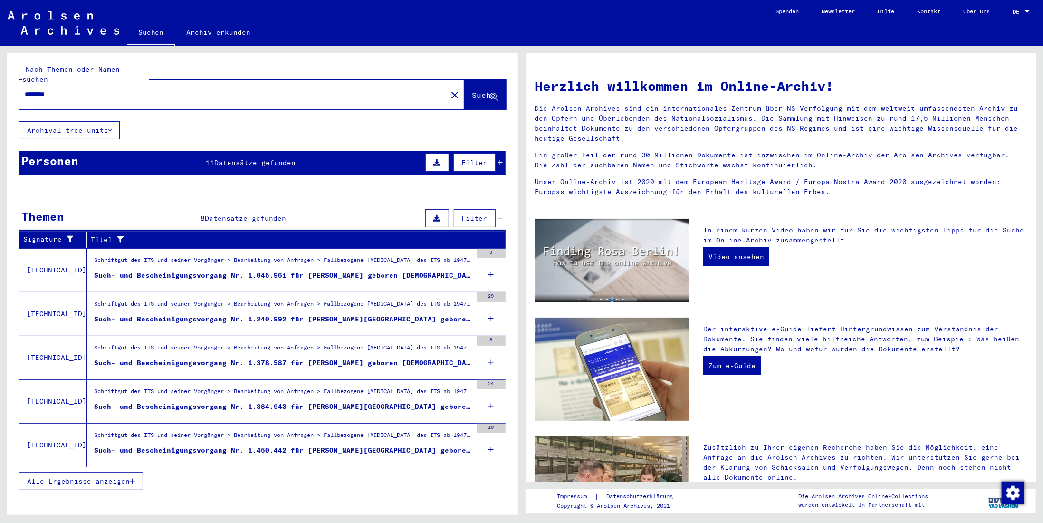
click at [0, 76] on div "Nach Themen oder Namen suchen ******** close Suche Archival tree units Personen…" at bounding box center [260, 280] width 521 height 469
type input "*****"
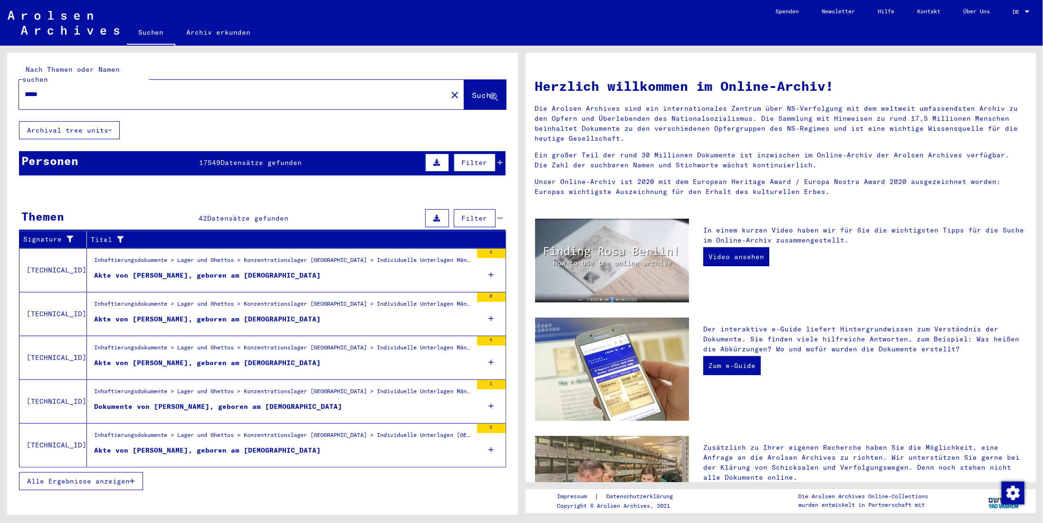
click at [480, 90] on span "Suche" at bounding box center [484, 95] width 24 height 10
click at [230, 206] on mat-cell at bounding box center [217, 213] width 79 height 23
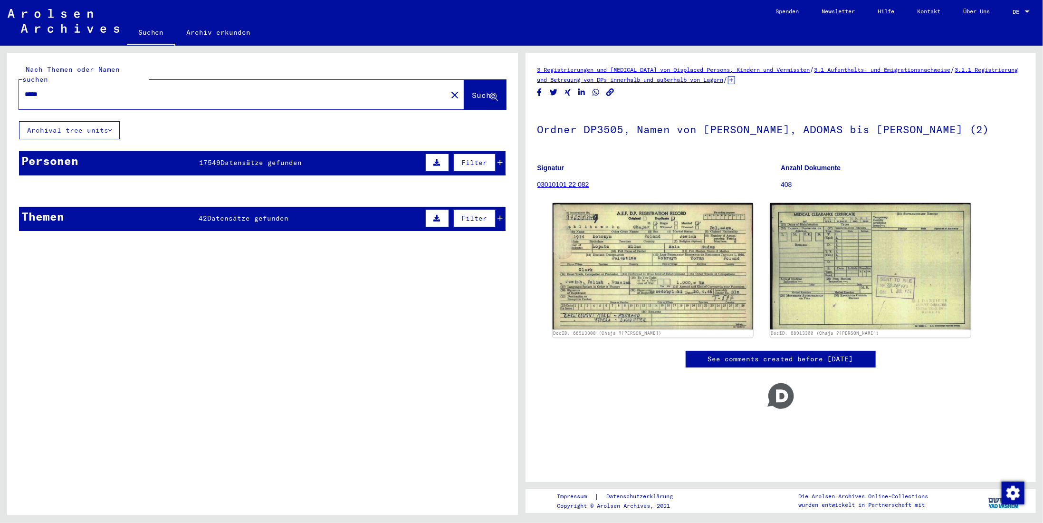
click at [230, 206] on mat-cell at bounding box center [217, 213] width 79 height 23
click at [270, 206] on mat-cell at bounding box center [296, 213] width 79 height 23
click at [386, 202] on mat-cell "1914" at bounding box center [375, 213] width 79 height 23
click at [491, 210] on mat-cell at bounding box center [460, 213] width 90 height 23
click at [500, 87] on div "Nach Themen oder Namen suchen ***** close Suche" at bounding box center [262, 87] width 511 height 68
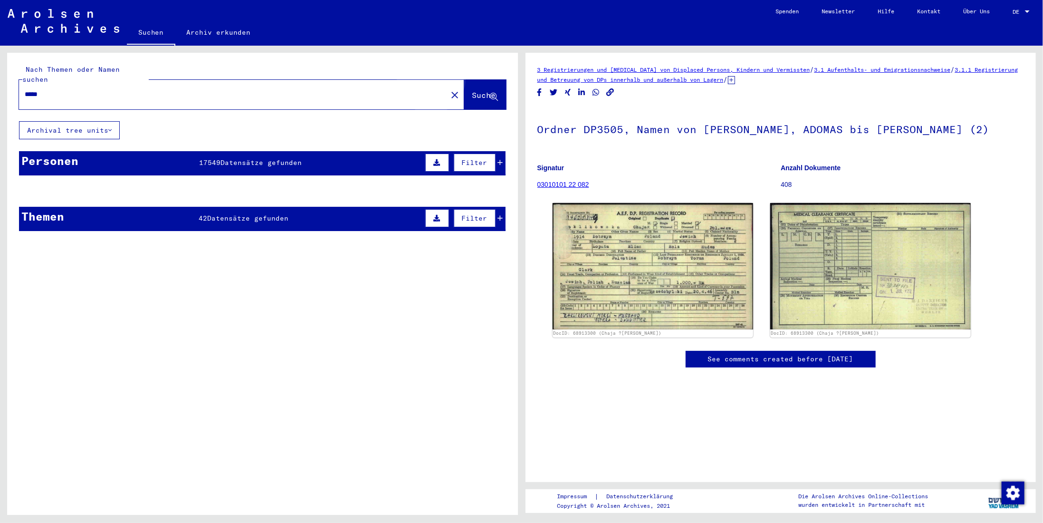
click at [472, 90] on span "Suche" at bounding box center [484, 95] width 24 height 10
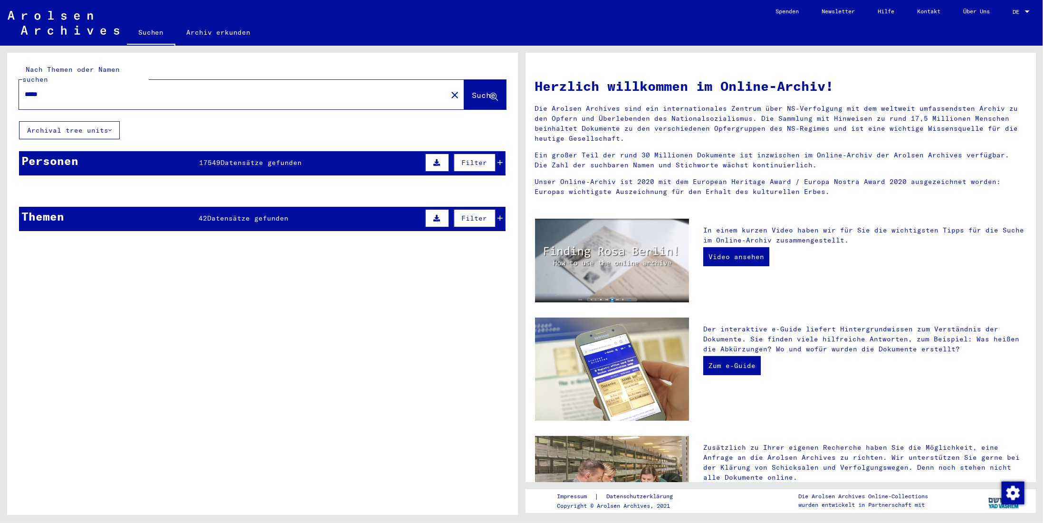
drag, startPoint x: 221, startPoint y: 106, endPoint x: 210, endPoint y: 106, distance: 10.5
click at [220, 106] on div "Nach Themen oder Namen suchen ***** close Suche" at bounding box center [262, 87] width 511 height 68
click at [167, 226] on mat-cell "Chaja" at bounding box center [137, 237] width 79 height 23
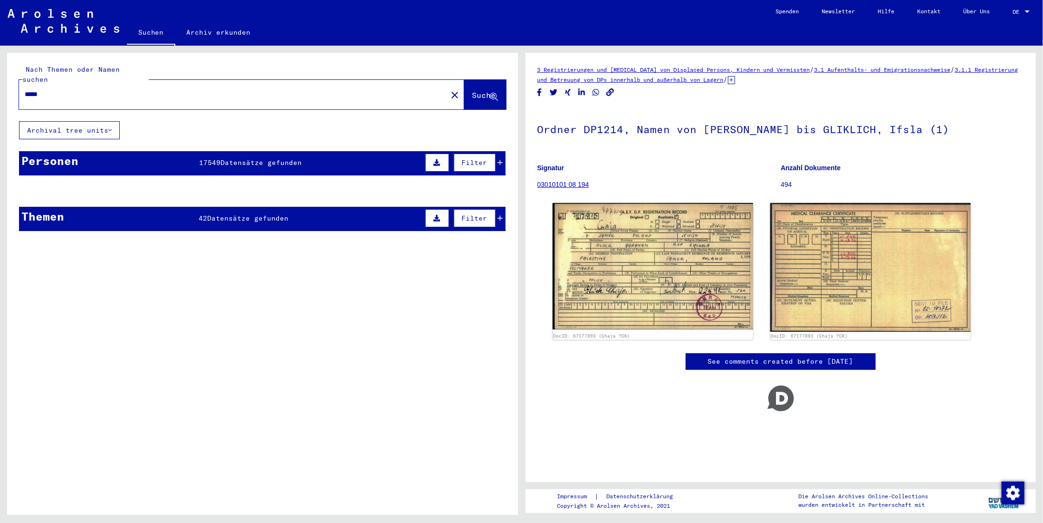
click at [211, 158] on span "17549" at bounding box center [209, 162] width 21 height 9
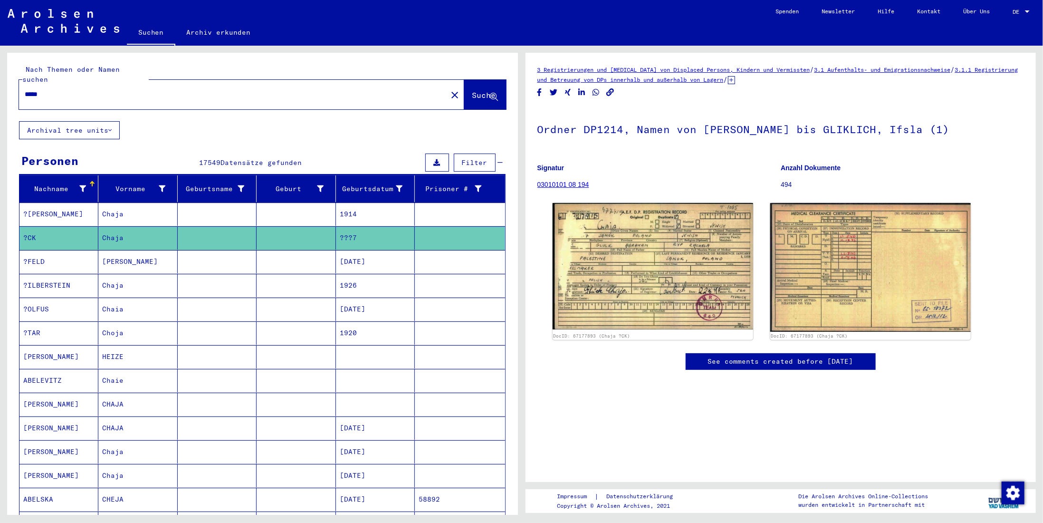
click at [208, 161] on div "Personen 17549 Datensätze gefunden Filter" at bounding box center [262, 163] width 487 height 24
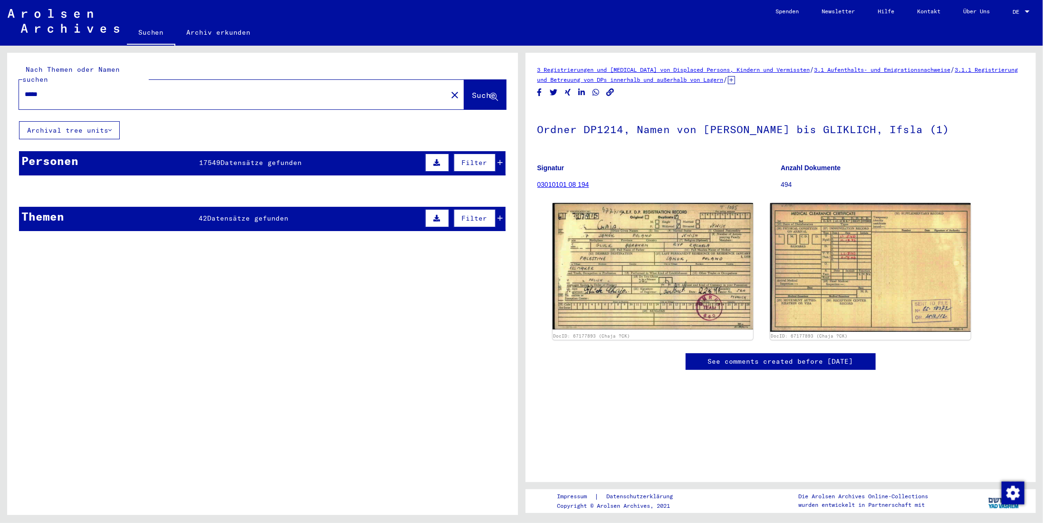
click at [213, 226] on mat-cell at bounding box center [217, 237] width 79 height 23
click at [380, 206] on mat-cell "1914" at bounding box center [375, 213] width 79 height 23
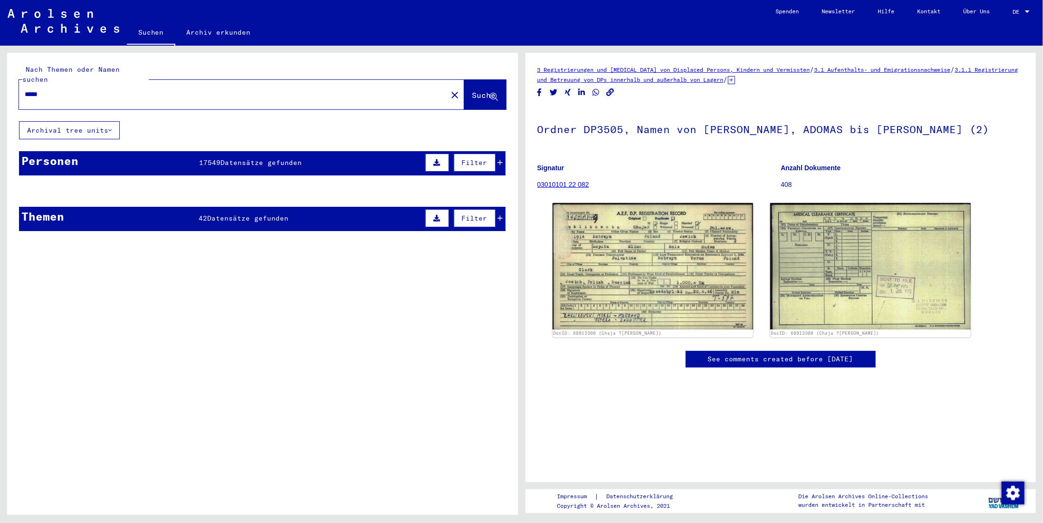
click at [493, 208] on mat-cell at bounding box center [460, 213] width 90 height 23
click at [70, 26] on img at bounding box center [64, 21] width 112 height 24
